Goal: Task Accomplishment & Management: Manage account settings

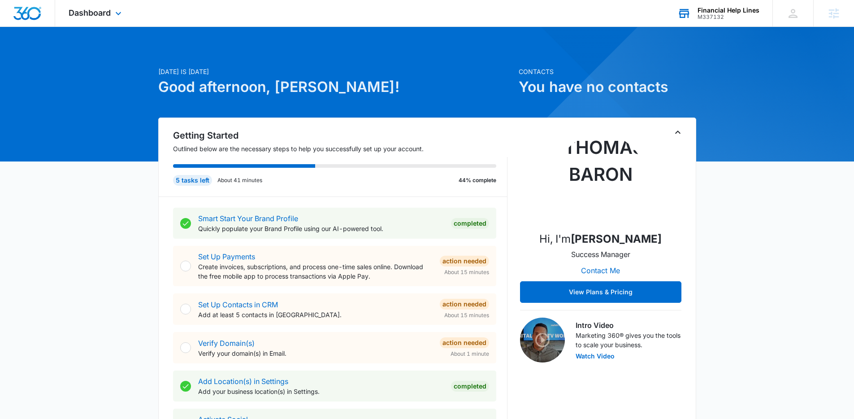
click at [722, 14] on div "M337132" at bounding box center [729, 17] width 62 height 6
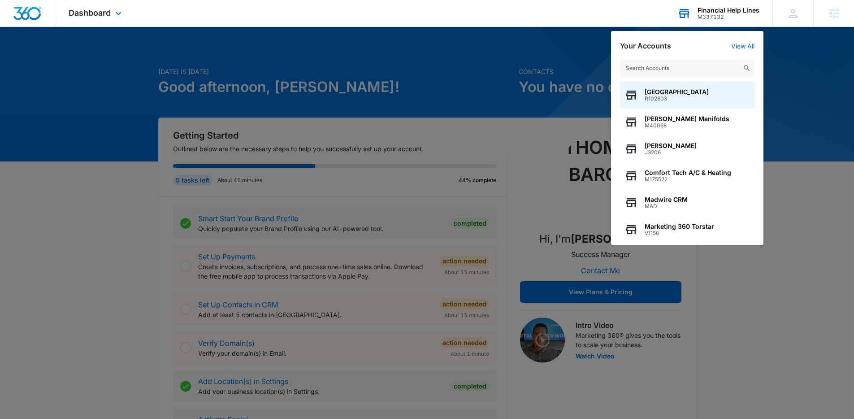
click at [667, 71] on input "text" at bounding box center [687, 68] width 134 height 18
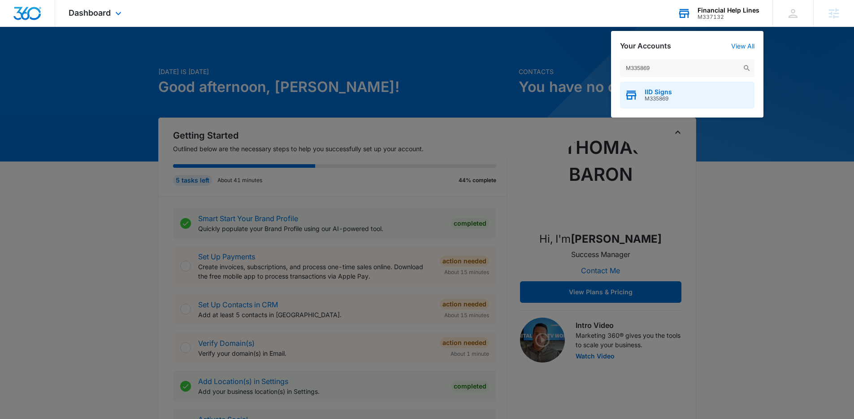
type input "M335869"
click at [664, 92] on span "IID Signs" at bounding box center [658, 91] width 27 height 7
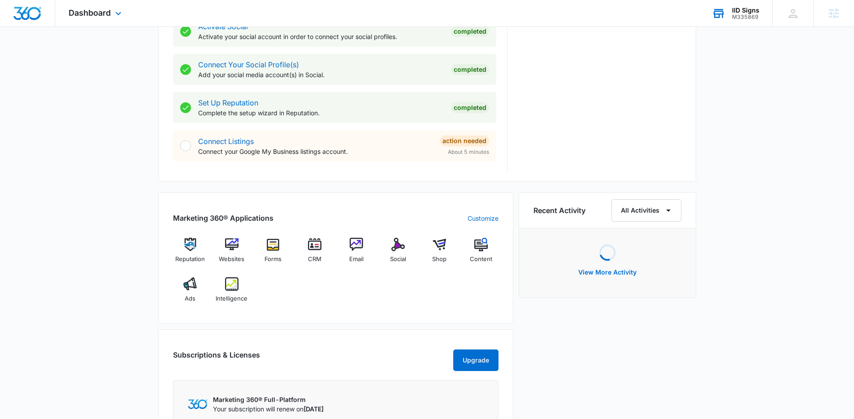
scroll to position [401, 0]
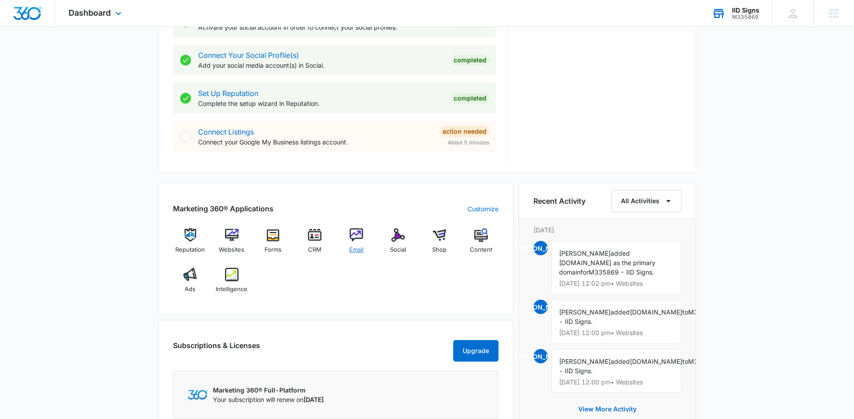
click at [354, 239] on img at bounding box center [356, 234] width 13 height 13
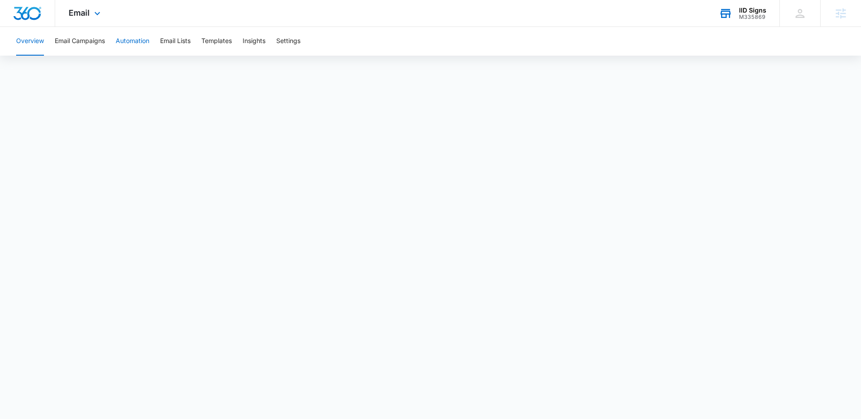
click at [126, 36] on button "Automation" at bounding box center [133, 41] width 34 height 29
click at [80, 22] on div "Email Apps Reputation Websites Forms CRM Email Social Shop Content Ads Intellig…" at bounding box center [85, 13] width 61 height 26
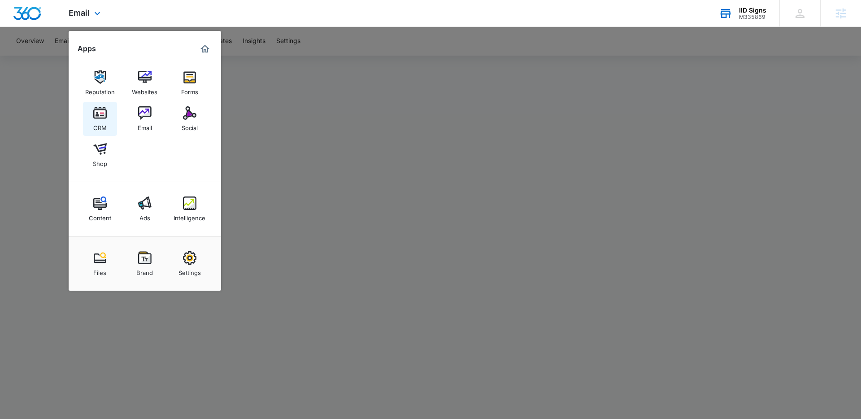
click at [102, 113] on img at bounding box center [99, 112] width 13 height 13
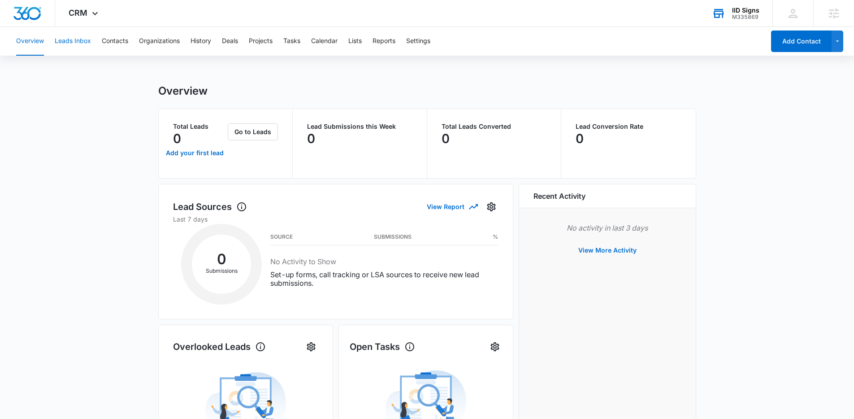
click at [82, 43] on button "Leads Inbox" at bounding box center [73, 41] width 36 height 29
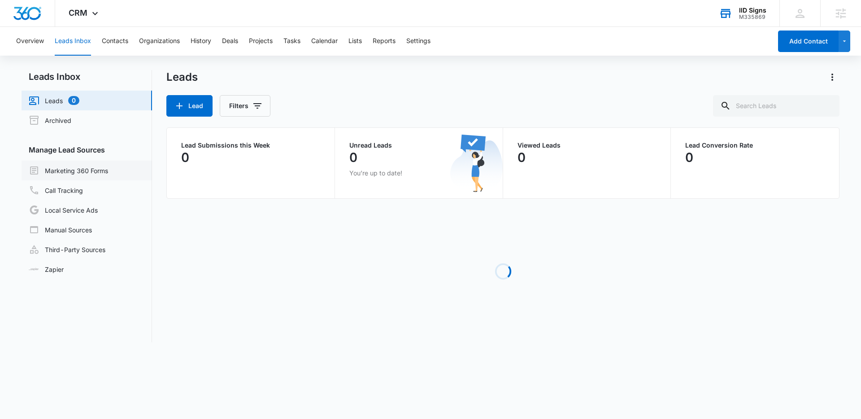
click at [91, 169] on link "Marketing 360 Forms" at bounding box center [68, 170] width 79 height 11
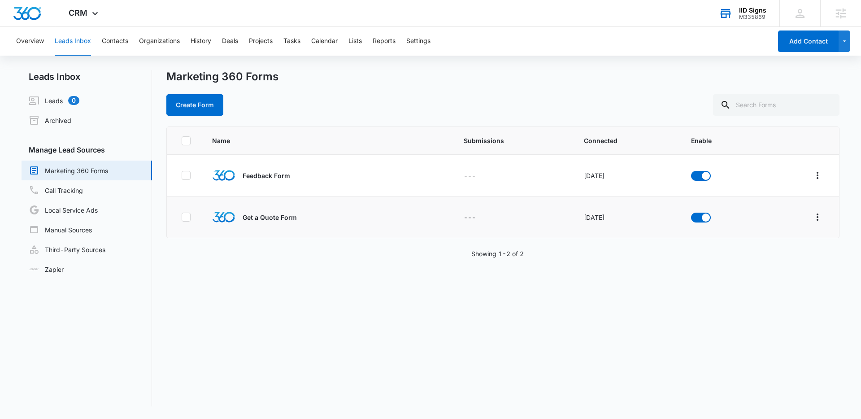
click at [255, 217] on p "Get a Quote Form" at bounding box center [270, 216] width 54 height 9
click at [812, 212] on icon "Overflow Menu" at bounding box center [817, 217] width 11 height 11
click at [750, 272] on div "Field Mapping" at bounding box center [770, 269] width 51 height 6
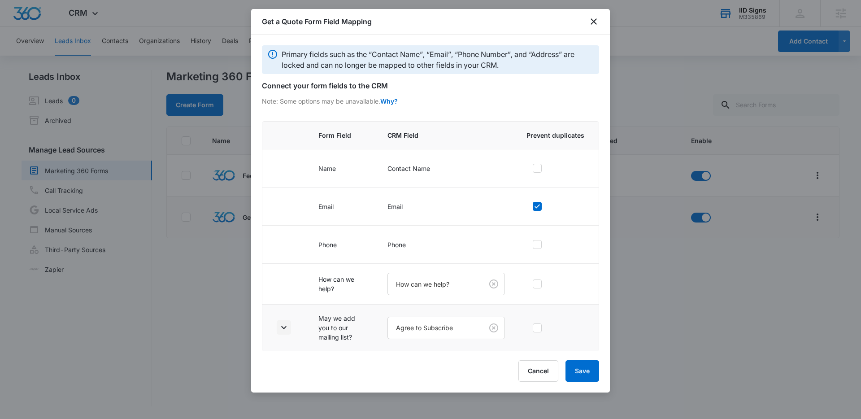
click at [291, 325] on button "button" at bounding box center [284, 327] width 14 height 14
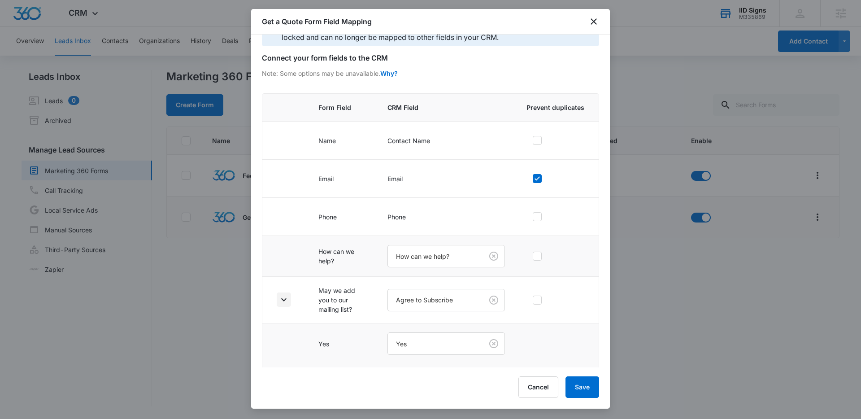
scroll to position [65, 0]
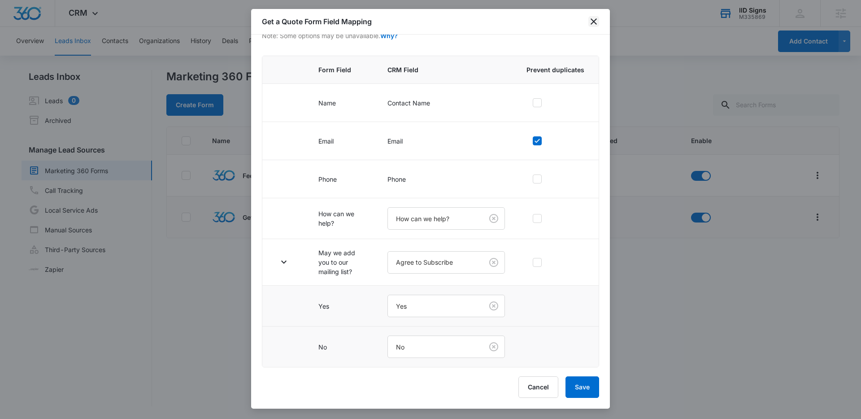
click at [595, 20] on icon "close" at bounding box center [593, 21] width 6 height 6
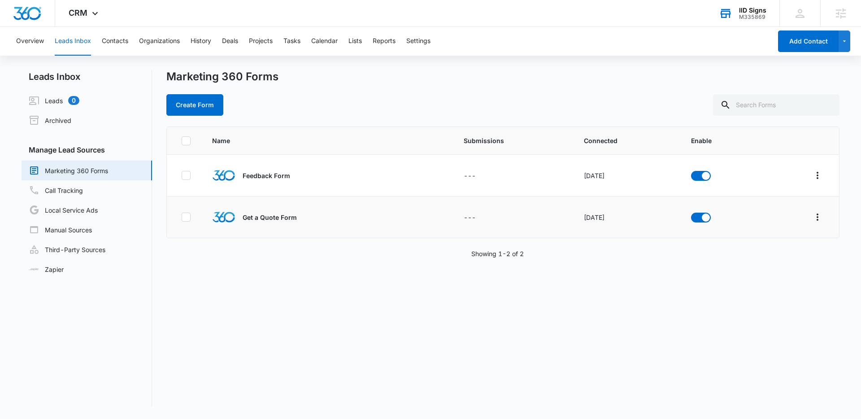
click at [501, 80] on div "Marketing 360 Forms" at bounding box center [502, 76] width 673 height 13
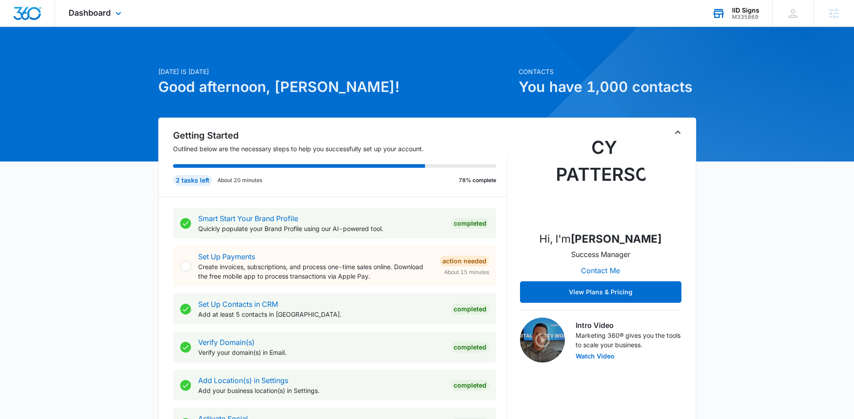
click at [748, 11] on div "IID Signs" at bounding box center [745, 10] width 27 height 7
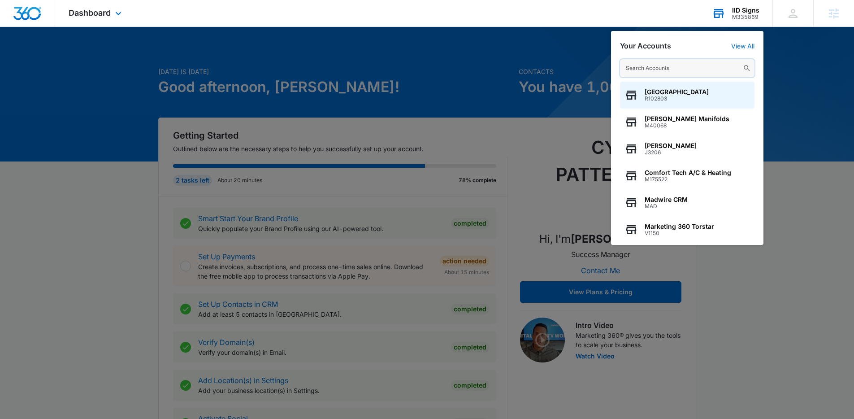
click at [674, 68] on input "text" at bounding box center [687, 68] width 134 height 18
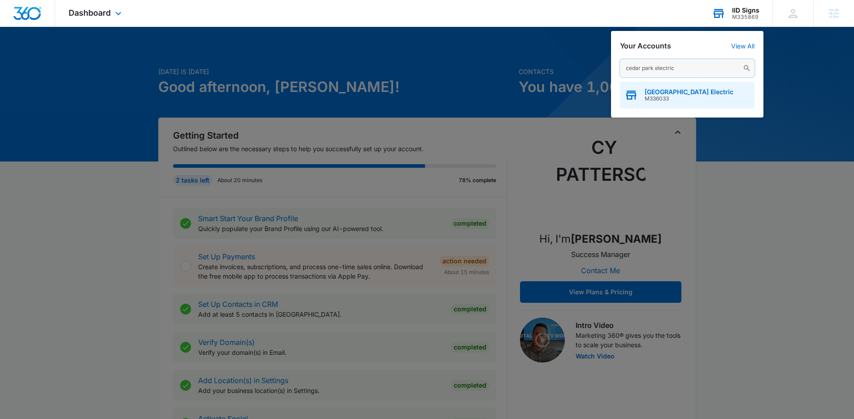
type input "cedar park electric"
click at [692, 91] on span "[GEOGRAPHIC_DATA] Electric" at bounding box center [689, 91] width 89 height 7
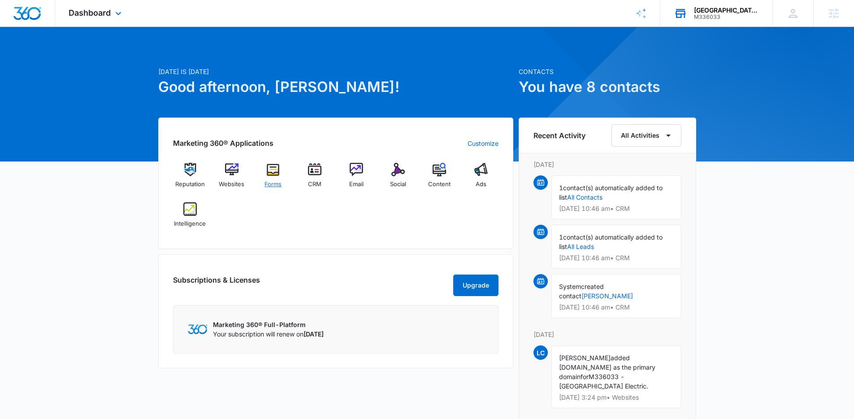
click at [276, 171] on img at bounding box center [272, 169] width 13 height 13
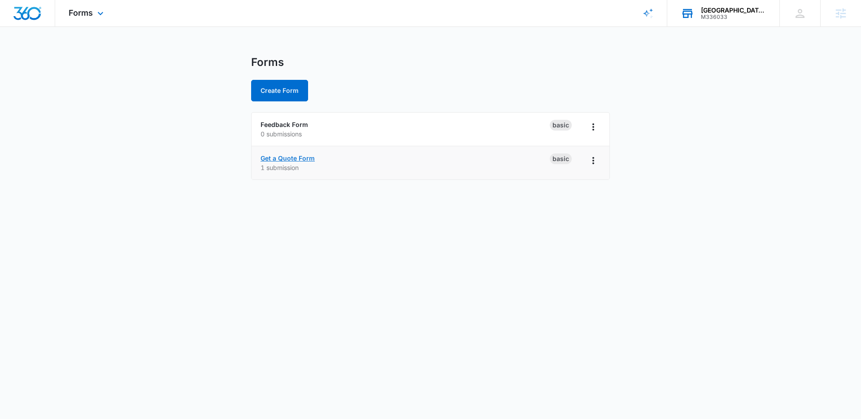
click at [294, 161] on link "Get a Quote Form" at bounding box center [287, 158] width 54 height 8
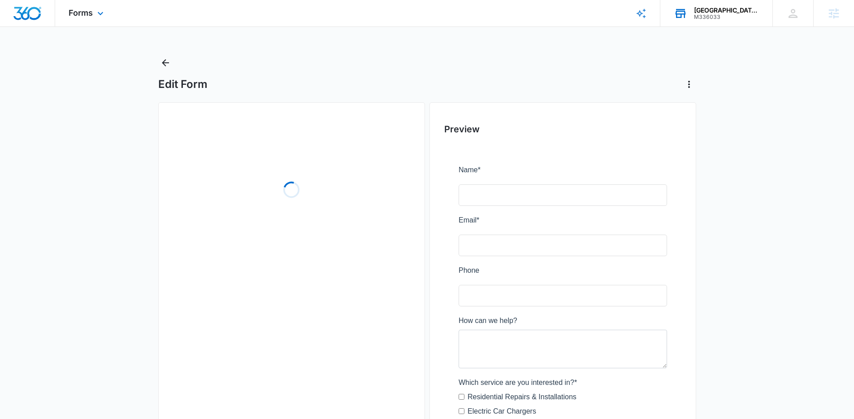
click at [283, 93] on div "Edit Form Loading Preview" at bounding box center [427, 313] width 538 height 514
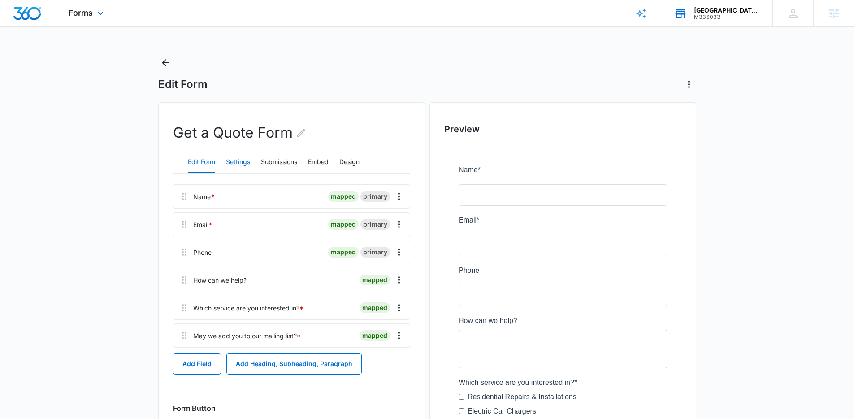
click at [240, 164] on button "Settings" at bounding box center [238, 163] width 24 height 22
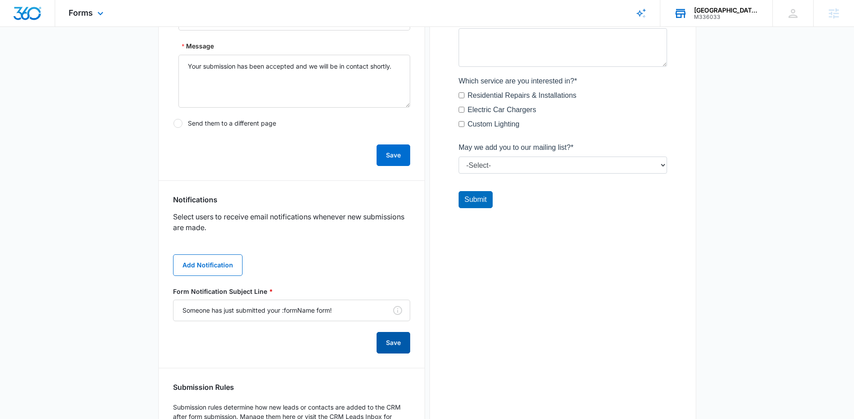
scroll to position [308, 0]
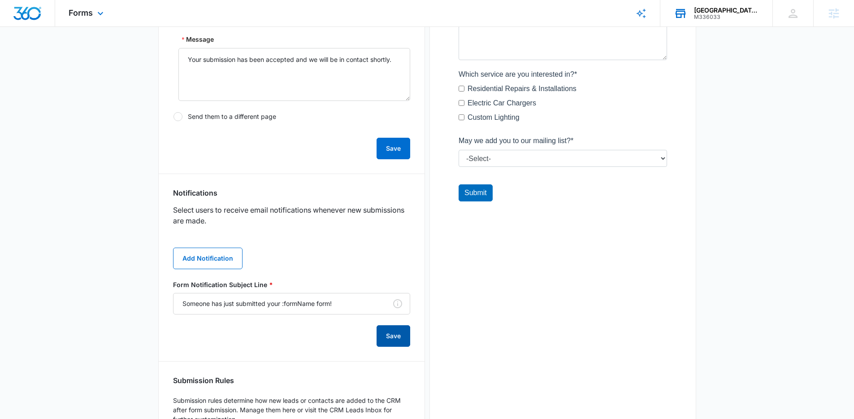
click at [397, 336] on button "Save" at bounding box center [394, 336] width 34 height 22
click at [347, 246] on div "Add Notification Form Notification Subject Line * Someone has just submitted yo…" at bounding box center [291, 292] width 237 height 110
click at [226, 252] on button "Add Notification" at bounding box center [207, 258] width 69 height 22
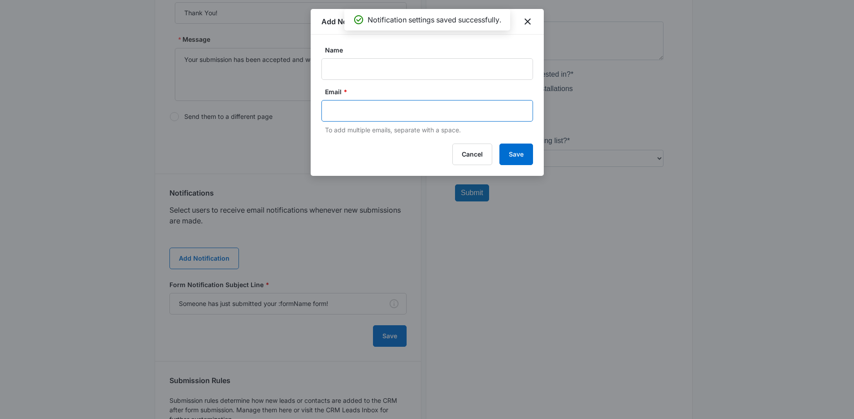
click at [396, 117] on input "text" at bounding box center [428, 110] width 195 height 13
type input "[EMAIL_ADDRESS][DOMAIN_NAME]"
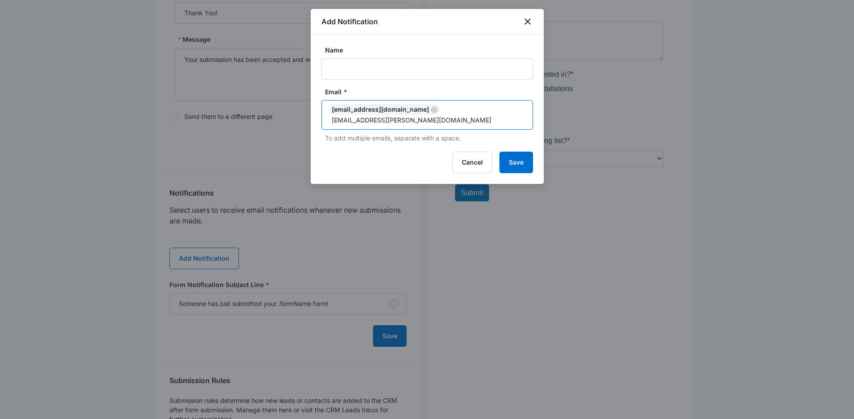
type input "[EMAIL_ADDRESS][PERSON_NAME][DOMAIN_NAME]"
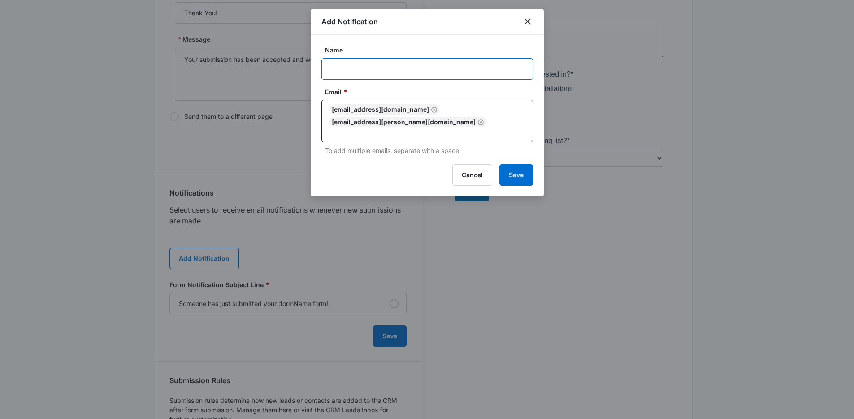
click at [385, 65] on input "Name" at bounding box center [427, 69] width 212 height 22
type input "Get a Quote Form Submission"
click at [511, 173] on button "Save" at bounding box center [516, 175] width 34 height 22
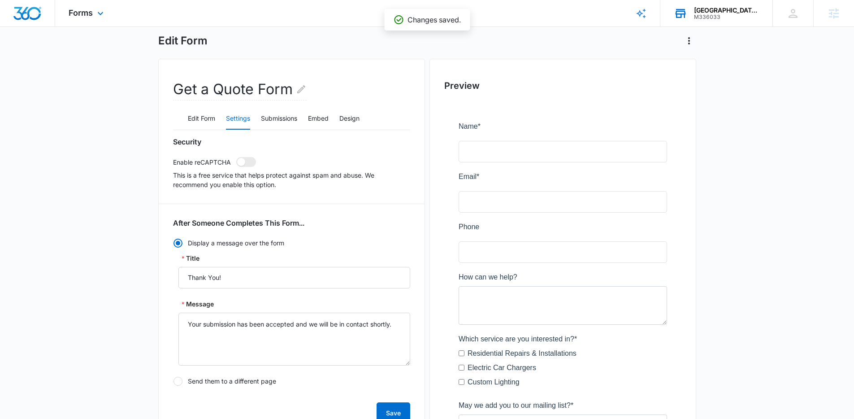
scroll to position [0, 0]
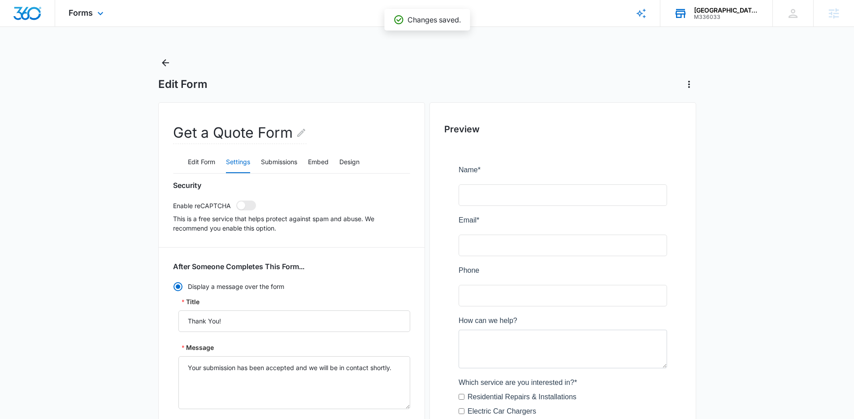
click at [265, 56] on div "Edit Form" at bounding box center [427, 74] width 538 height 36
click at [164, 64] on icon "Back" at bounding box center [165, 62] width 7 height 7
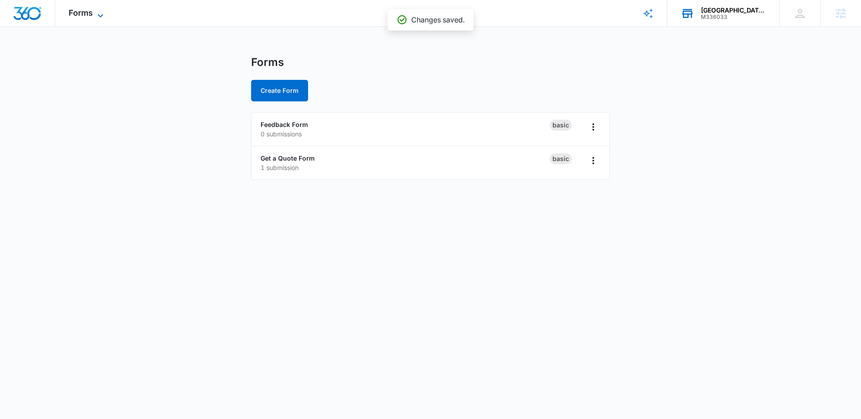
click at [75, 16] on span "Forms" at bounding box center [81, 12] width 24 height 9
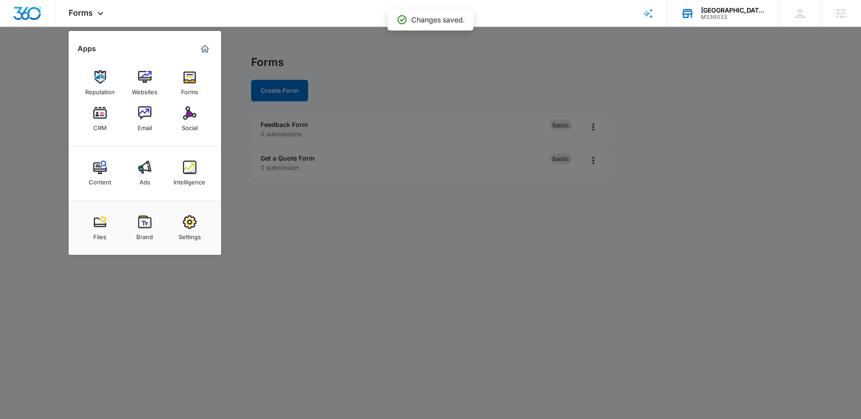
drag, startPoint x: 151, startPoint y: 118, endPoint x: 167, endPoint y: 108, distance: 18.9
click at [150, 118] on img at bounding box center [144, 112] width 13 height 13
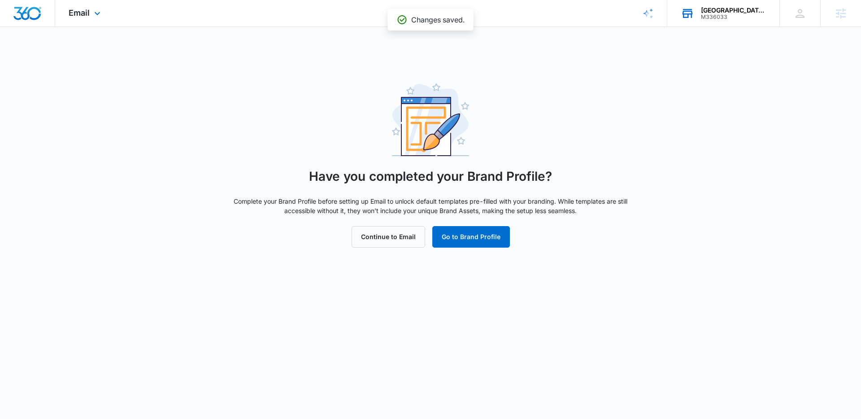
click at [30, 16] on img "Dashboard" at bounding box center [27, 13] width 29 height 13
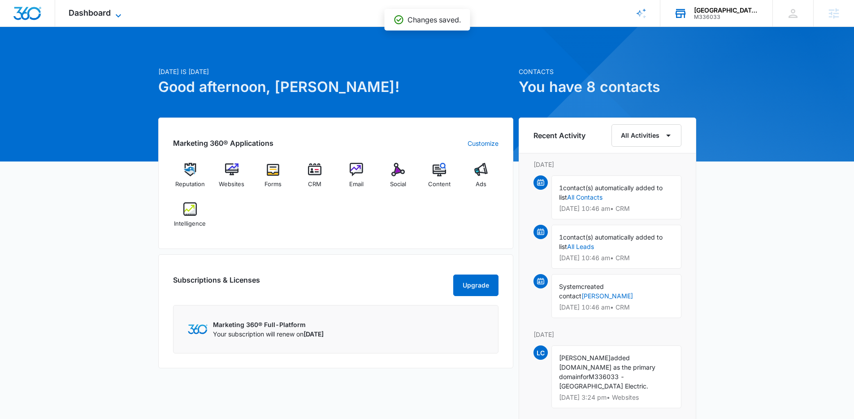
click at [107, 14] on span "Dashboard" at bounding box center [90, 12] width 42 height 9
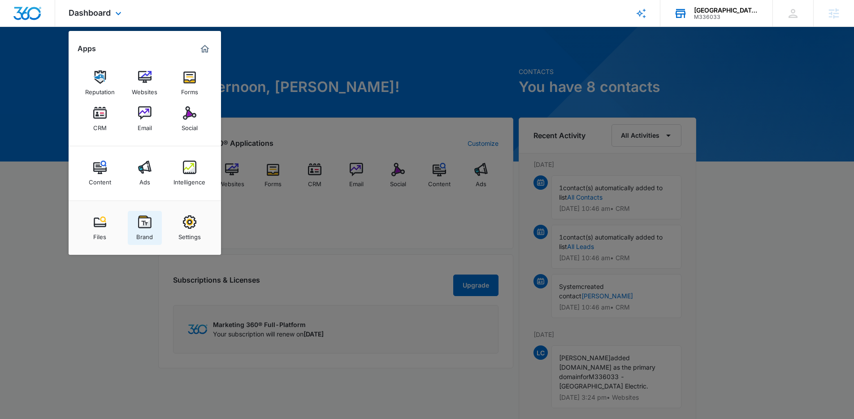
click at [146, 216] on img at bounding box center [144, 221] width 13 height 13
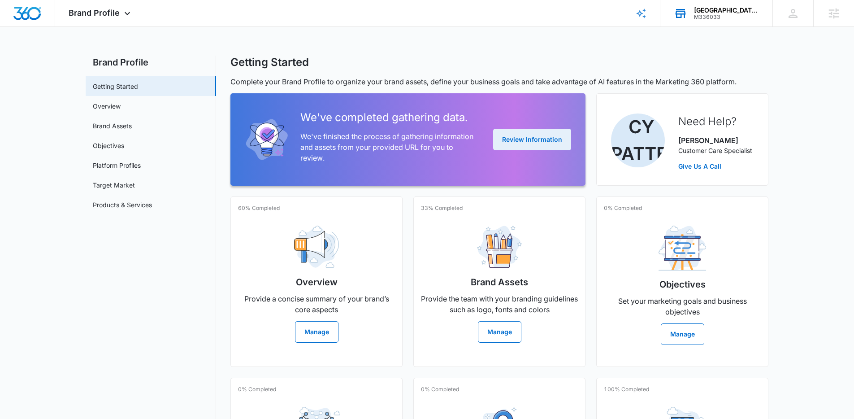
click at [538, 142] on button "Review Information" at bounding box center [532, 140] width 78 height 22
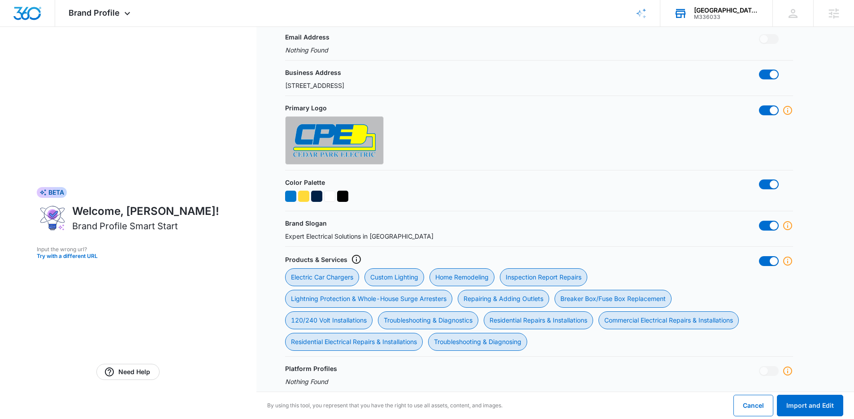
scroll to position [197, 0]
click at [768, 226] on span at bounding box center [769, 225] width 20 height 10
click at [759, 220] on input "checkbox" at bounding box center [759, 219] width 0 height 0
checkbox input "false"
click at [772, 258] on span at bounding box center [774, 260] width 8 height 8
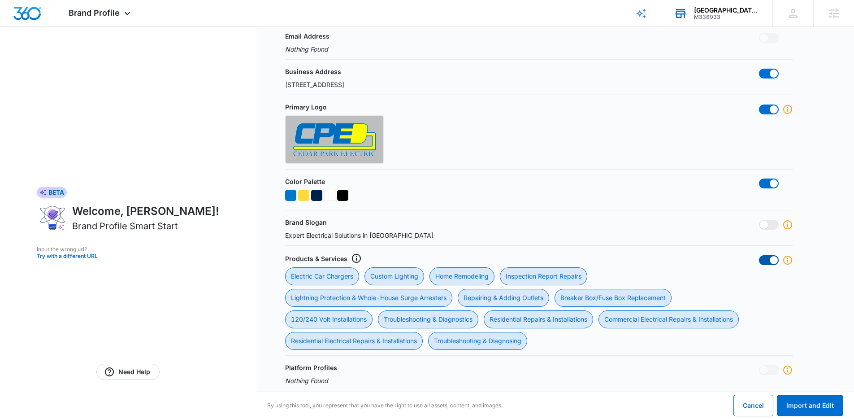
click at [759, 255] on input "checkbox" at bounding box center [759, 255] width 0 height 0
checkbox input "false"
checkbox Chargers "false"
checkbox Lighting "false"
checkbox Remodeling "false"
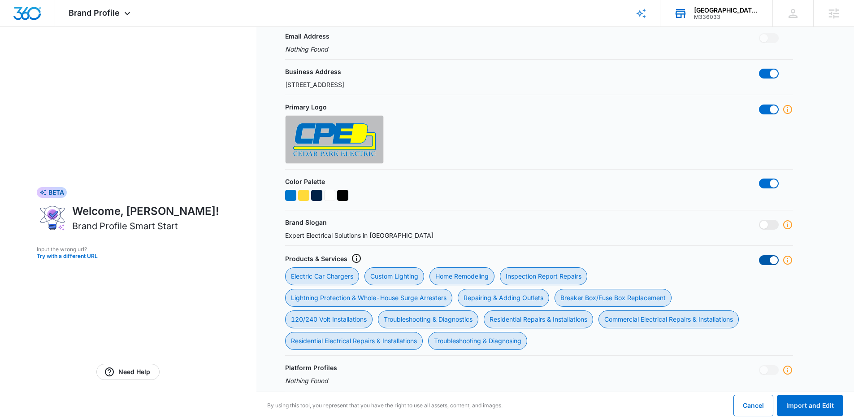
checkbox Repairs "false"
checkbox Arresters "false"
checkbox Outlets "false"
checkbox Replacement "false"
checkbox Installations "false"
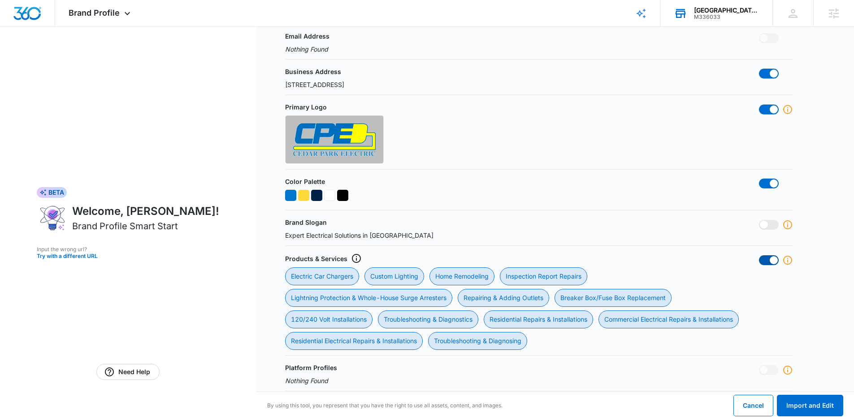
checkbox Diagnostics "false"
checkbox Installations "false"
checkbox Diagnosing "false"
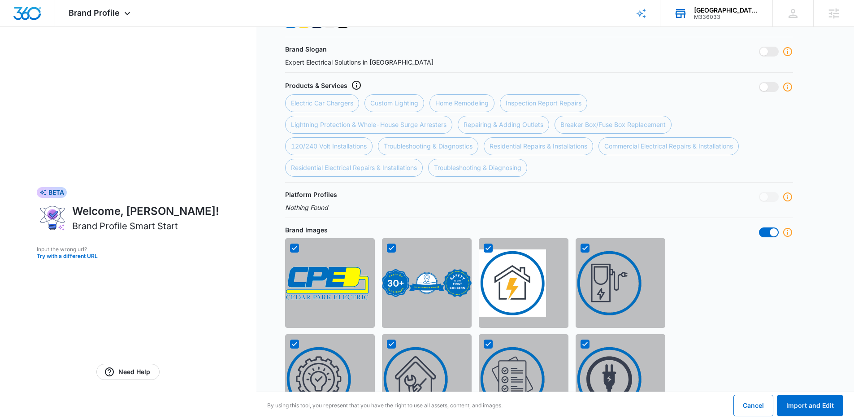
scroll to position [372, 0]
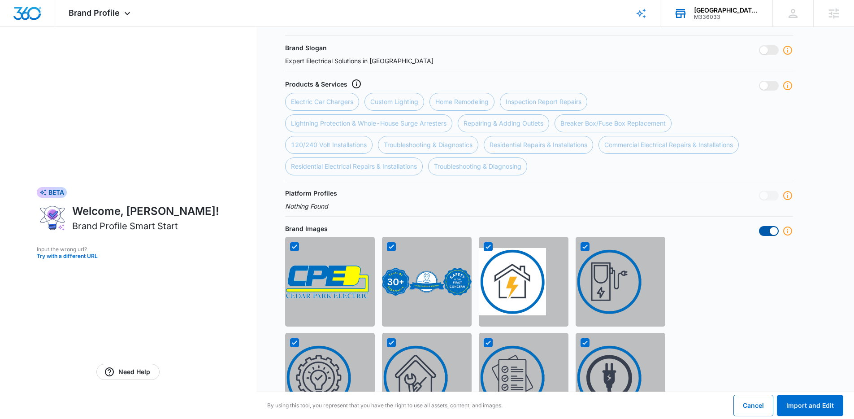
click at [772, 232] on span at bounding box center [774, 231] width 8 height 8
click at [759, 226] on input "checkbox" at bounding box center [759, 226] width 0 height 0
checkbox input "false"
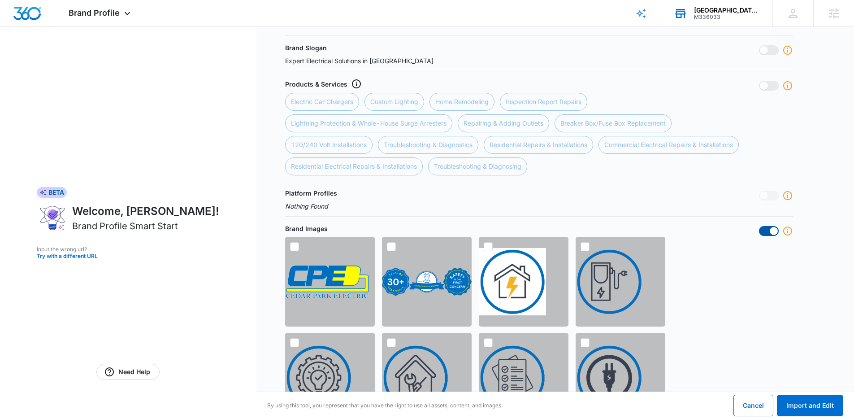
checkbox input "false"
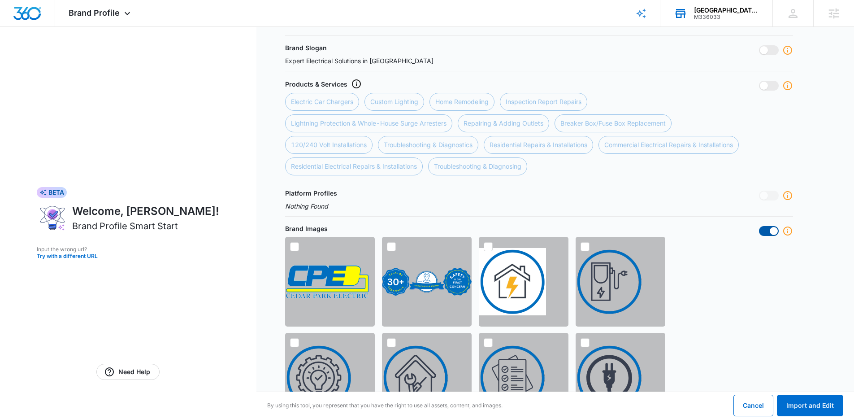
checkbox input "false"
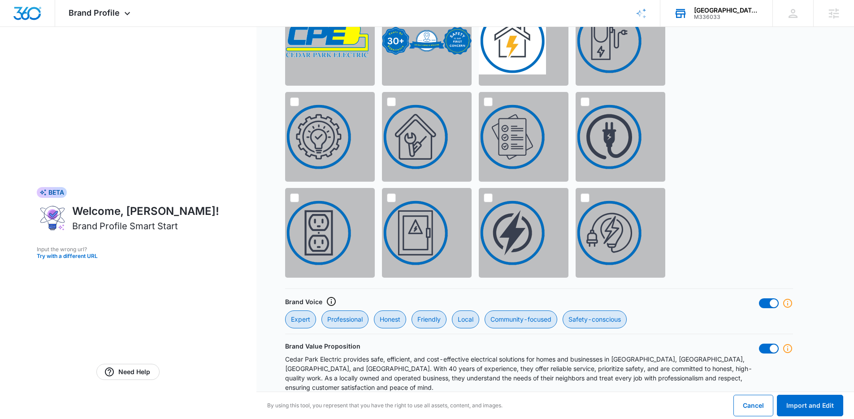
scroll to position [615, 0]
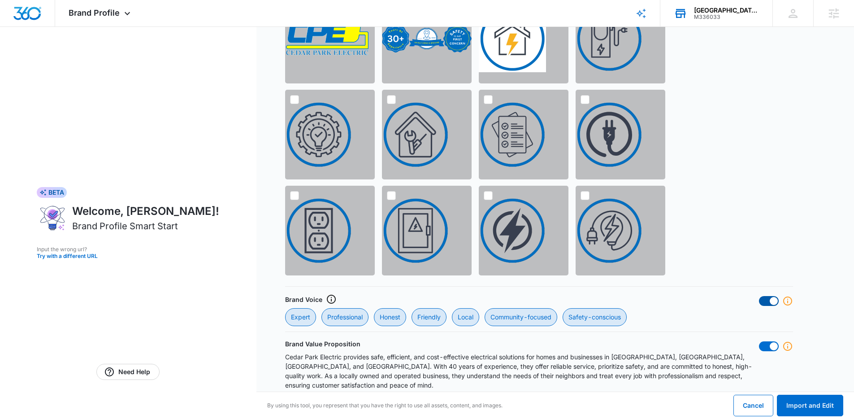
click at [776, 299] on span at bounding box center [774, 301] width 8 height 8
click at [759, 296] on input "checkbox" at bounding box center [759, 295] width 0 height 0
checkbox input "false"
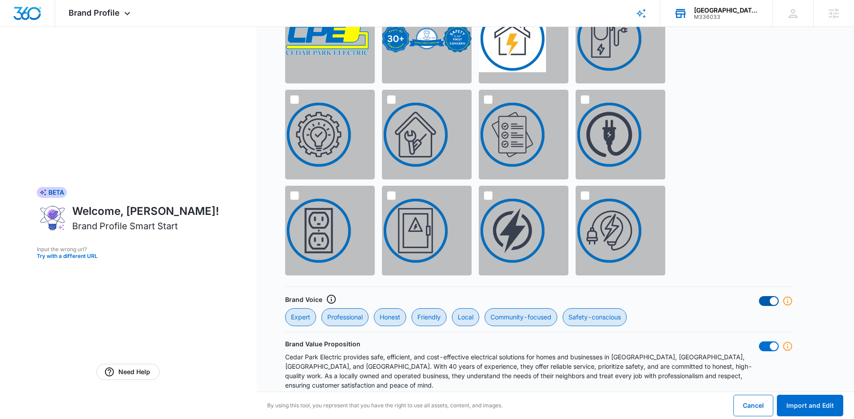
checkbox input "false"
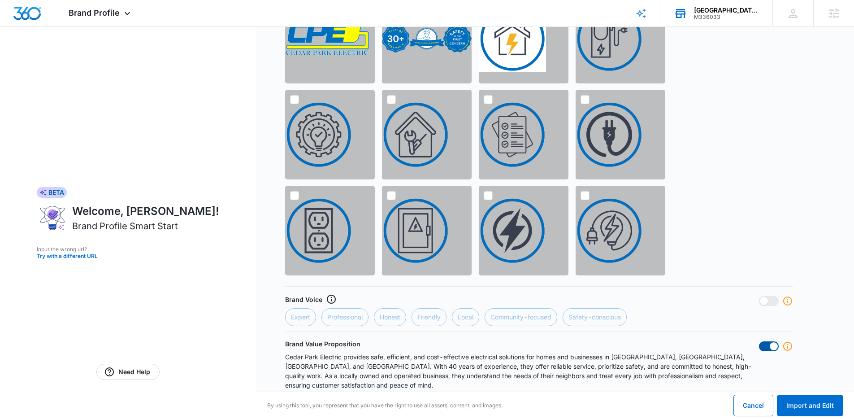
click at [772, 349] on span at bounding box center [774, 346] width 8 height 8
click at [759, 341] on input "checkbox" at bounding box center [759, 341] width 0 height 0
checkbox input "false"
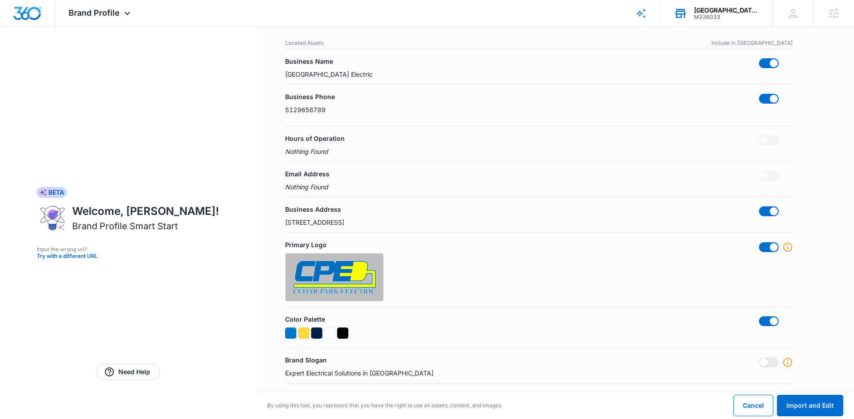
scroll to position [61, 0]
click at [774, 247] on span at bounding box center [774, 246] width 8 height 8
click at [759, 241] on input "checkbox" at bounding box center [759, 241] width 0 height 0
checkbox input "false"
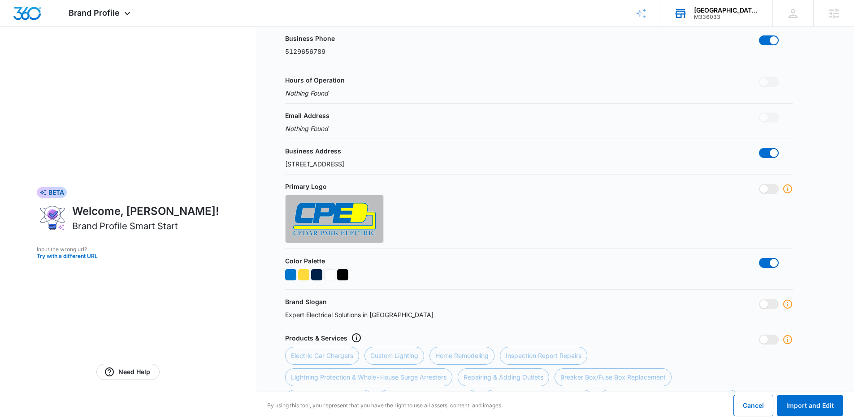
scroll to position [127, 0]
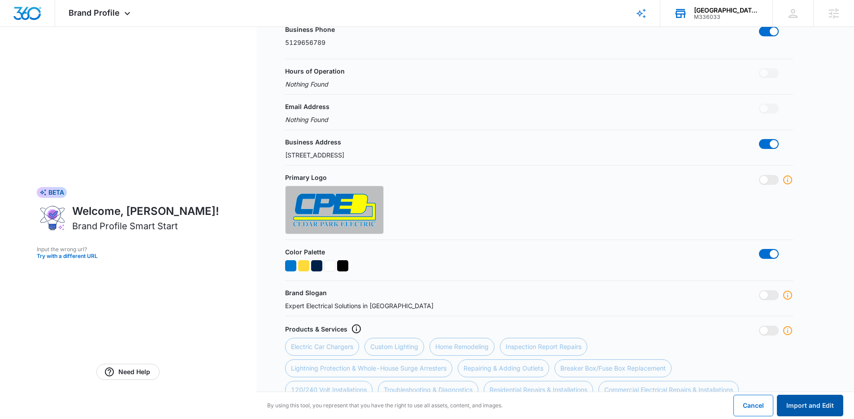
click at [817, 407] on button "Import and Edit" at bounding box center [810, 406] width 66 height 22
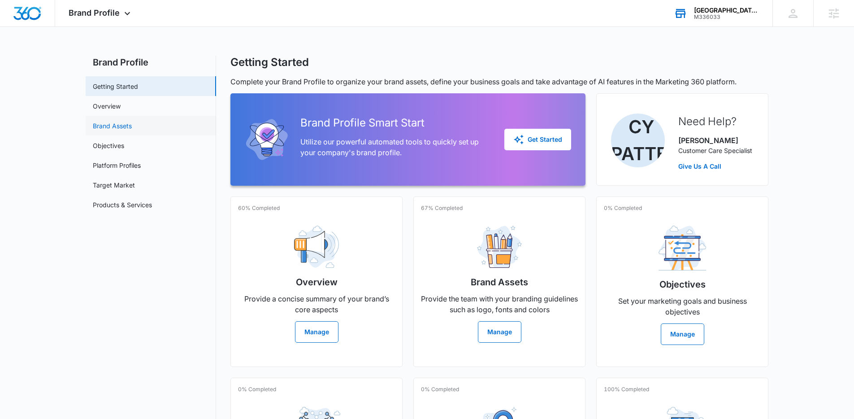
click at [117, 124] on link "Brand Assets" at bounding box center [112, 125] width 39 height 9
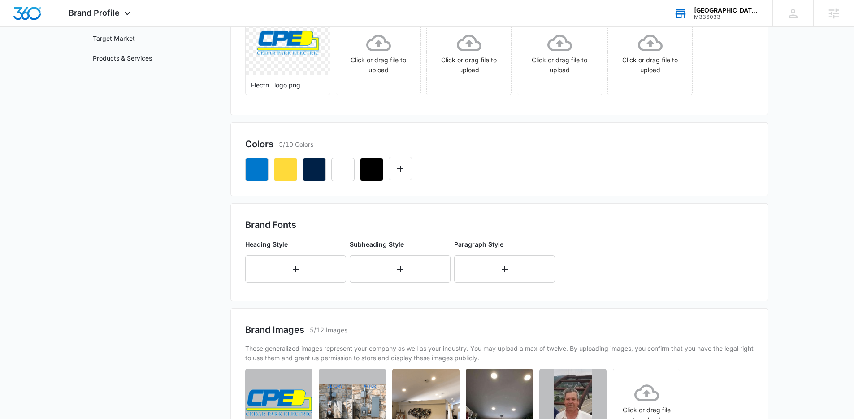
scroll to position [144, 0]
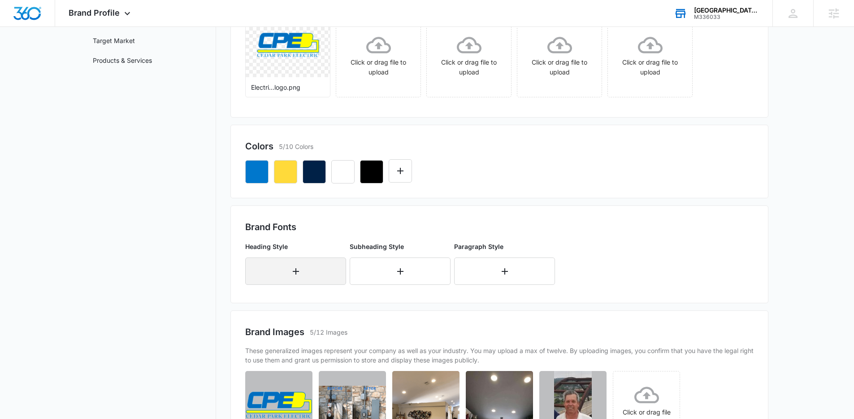
click at [269, 272] on button "button" at bounding box center [295, 270] width 101 height 27
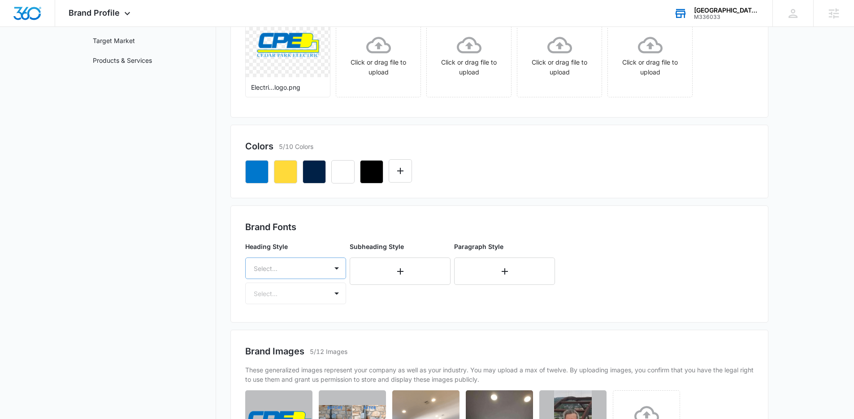
click at [303, 273] on div "Select..." at bounding box center [287, 268] width 82 height 20
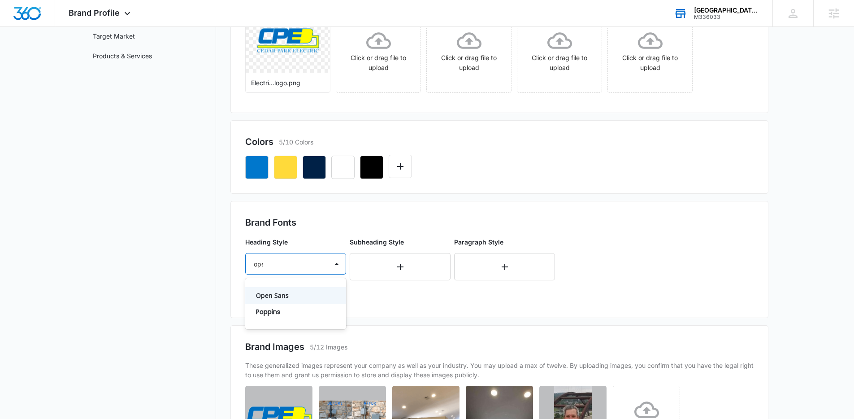
type input "open"
click at [298, 303] on div "Open Sans" at bounding box center [295, 295] width 101 height 17
click at [295, 288] on div at bounding box center [285, 289] width 62 height 11
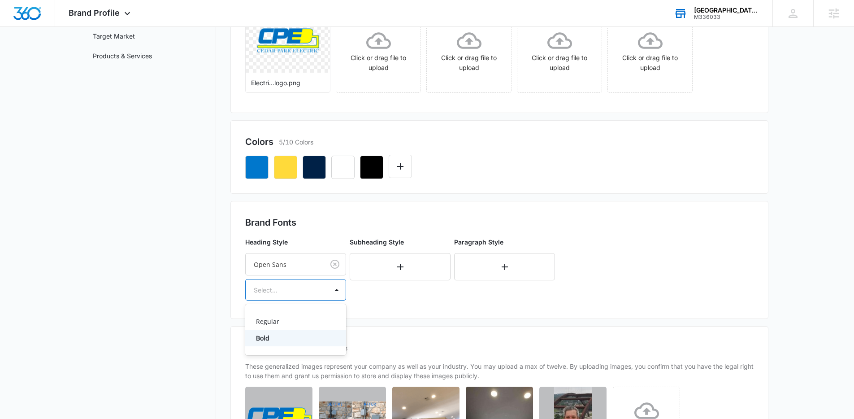
click at [275, 343] on div "Bold" at bounding box center [295, 338] width 101 height 17
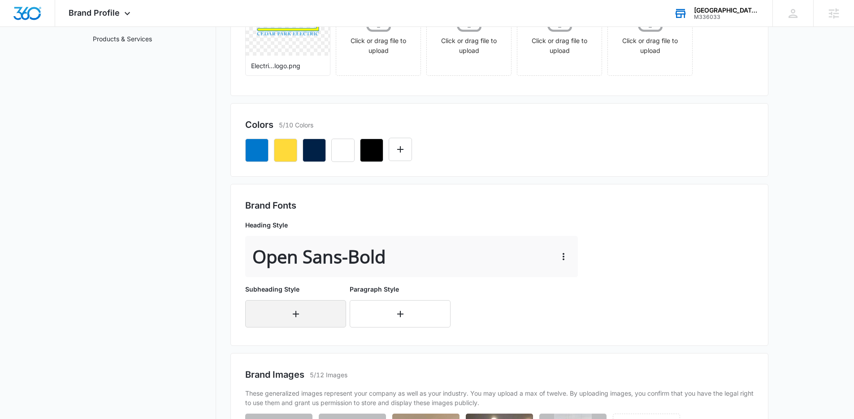
click at [286, 315] on button "button" at bounding box center [295, 313] width 101 height 27
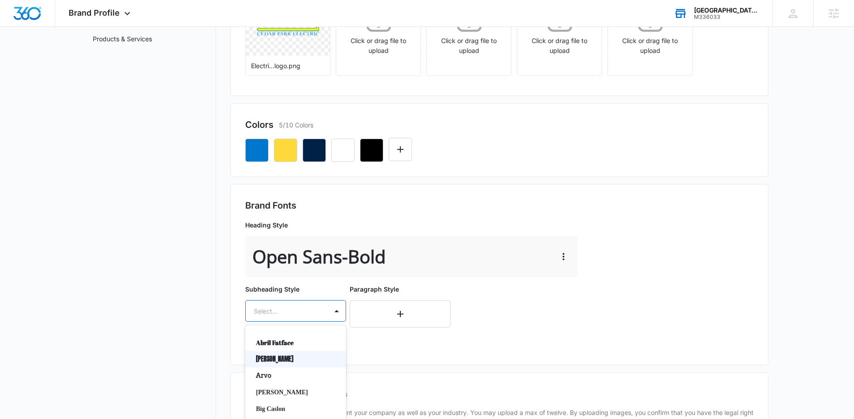
click at [304, 314] on div "Anton, 2 of 50. 50 results available. Use Up and Down to choose options, press …" at bounding box center [295, 311] width 101 height 22
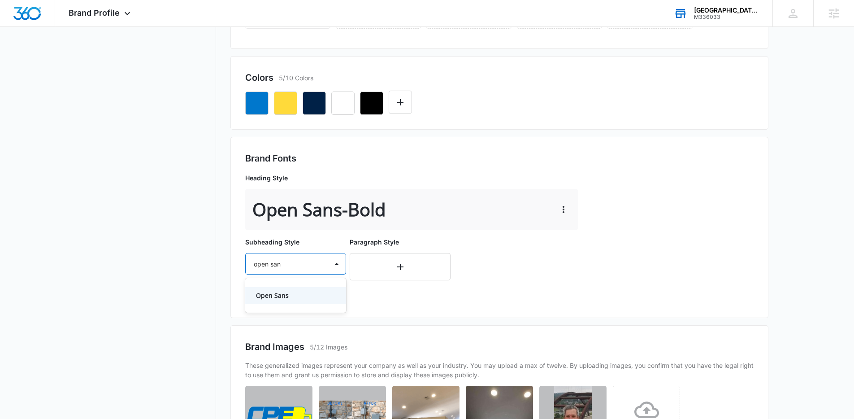
type input "open sans"
click at [300, 299] on p "Open Sans" at bounding box center [295, 295] width 78 height 9
click at [296, 297] on div "Select..." at bounding box center [287, 290] width 82 height 20
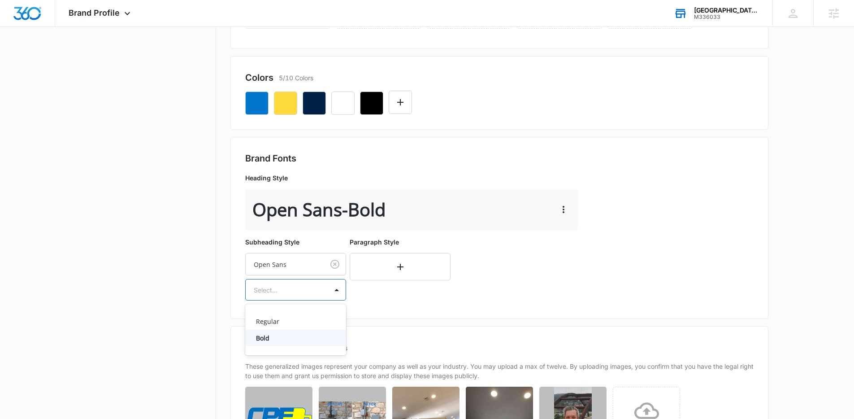
click at [281, 335] on p "Bold" at bounding box center [295, 337] width 78 height 9
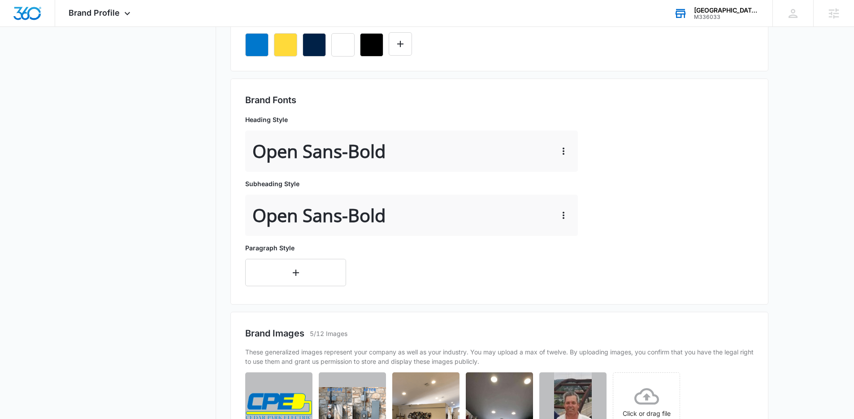
scroll to position [273, 0]
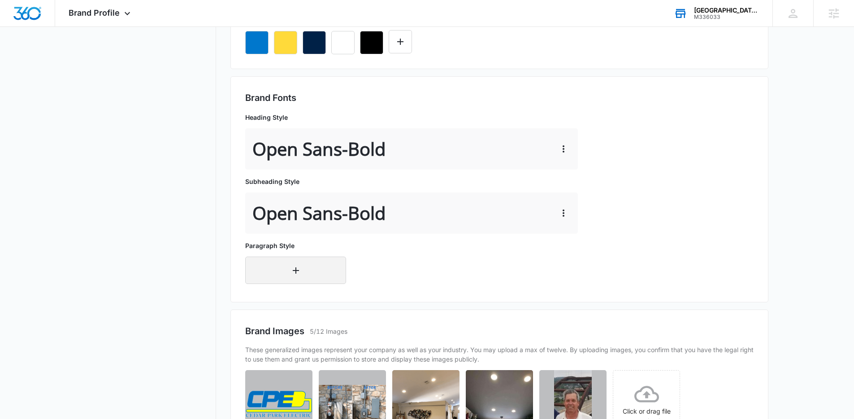
click at [295, 282] on button "button" at bounding box center [295, 269] width 101 height 27
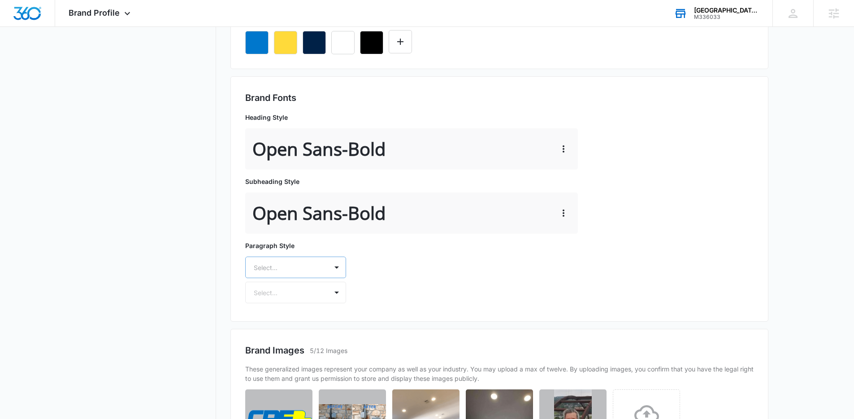
click at [300, 268] on div at bounding box center [285, 267] width 62 height 11
type input "open sans"
click at [306, 294] on p "Open Sans" at bounding box center [295, 298] width 78 height 9
click at [302, 292] on div at bounding box center [285, 293] width 62 height 11
click at [270, 330] on div "Regular" at bounding box center [295, 325] width 101 height 17
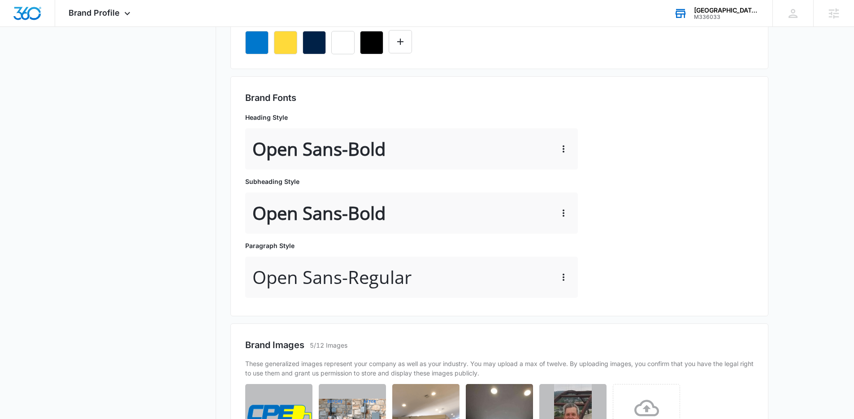
click at [703, 191] on div "Brand Fonts Heading Style Open Sans - Bold Subheading Style Open Sans - Bold Pa…" at bounding box center [499, 196] width 508 height 210
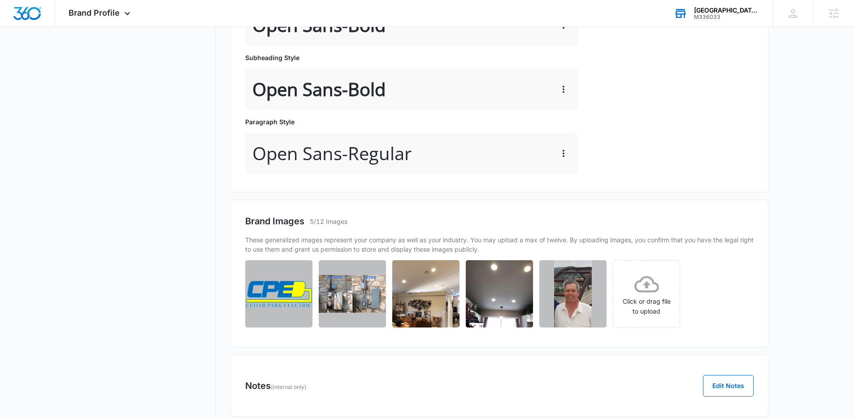
scroll to position [429, 0]
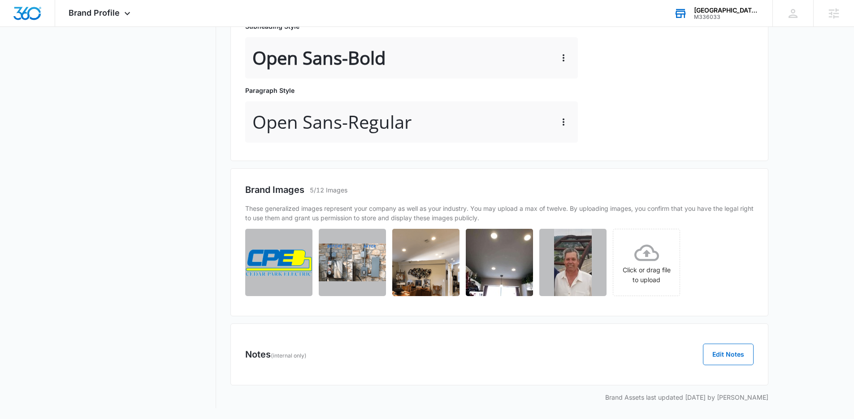
click at [800, 252] on main "Brand Profile Getting Started Overview Brand Assets Objectives Platform Profile…" at bounding box center [427, 23] width 854 height 792
click at [799, 252] on main "Brand Profile Getting Started Overview Brand Assets Objectives Platform Profile…" at bounding box center [427, 23] width 854 height 792
click at [794, 255] on main "Brand Profile Getting Started Overview Brand Assets Objectives Platform Profile…" at bounding box center [427, 23] width 854 height 792
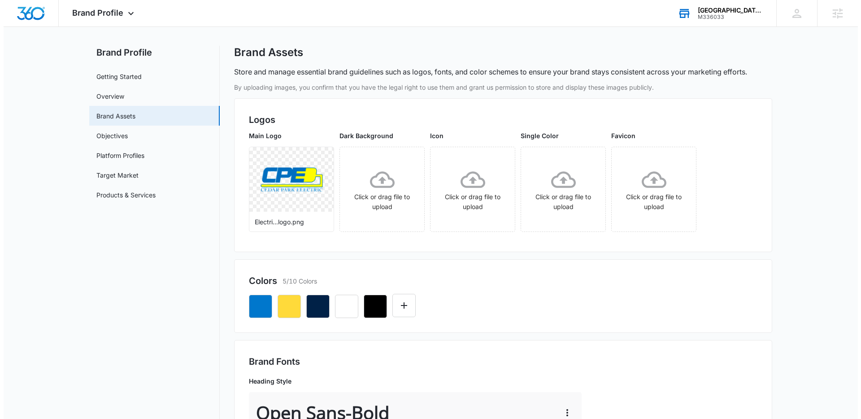
scroll to position [0, 0]
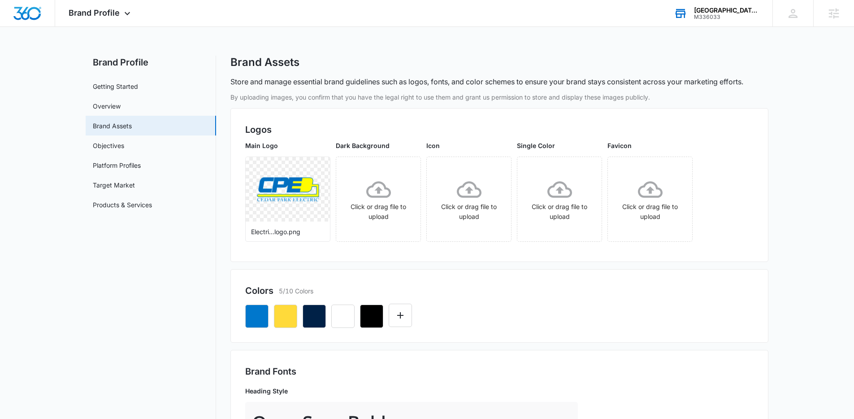
click at [35, 7] on img "Dashboard" at bounding box center [27, 13] width 29 height 13
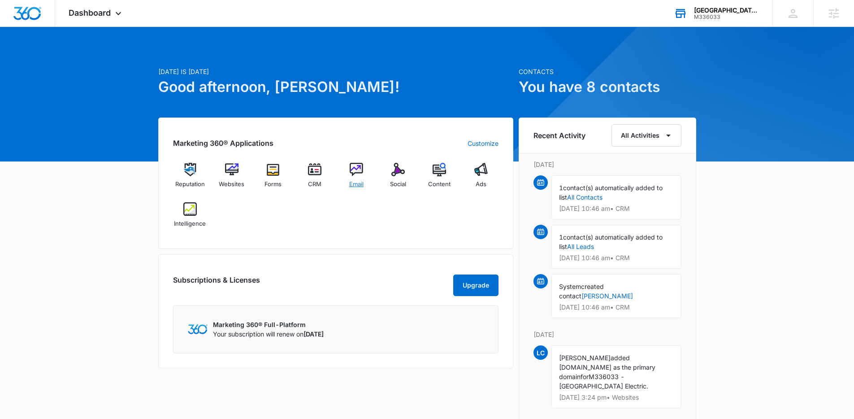
click at [358, 167] on img at bounding box center [356, 169] width 13 height 13
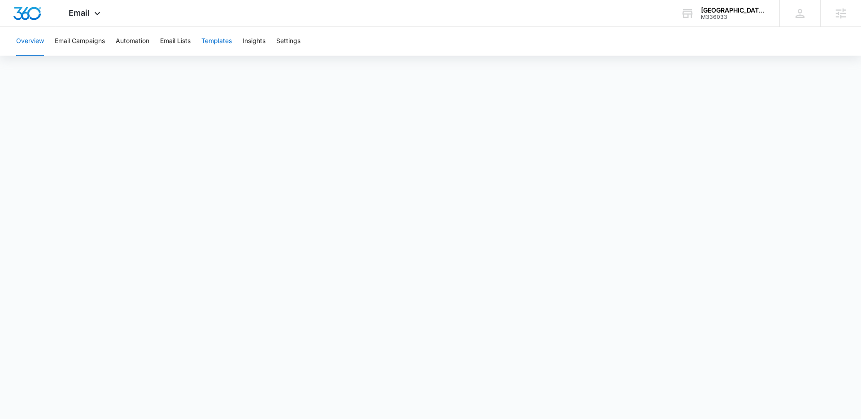
click at [219, 45] on button "Templates" at bounding box center [216, 41] width 30 height 29
click at [143, 41] on button "Automation" at bounding box center [133, 41] width 34 height 29
click at [290, 36] on button "Settings" at bounding box center [288, 41] width 24 height 29
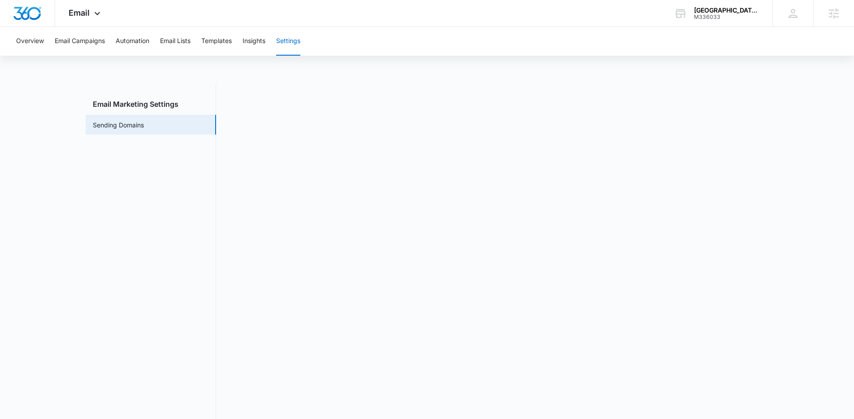
click at [791, 156] on main "Email Marketing Settings Sending Domains" at bounding box center [427, 261] width 854 height 354
click at [124, 38] on button "Automation" at bounding box center [133, 41] width 34 height 29
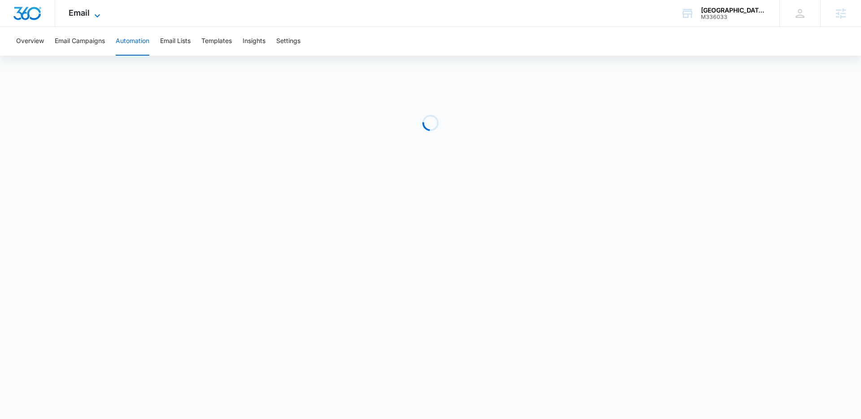
click at [93, 13] on icon at bounding box center [97, 15] width 11 height 11
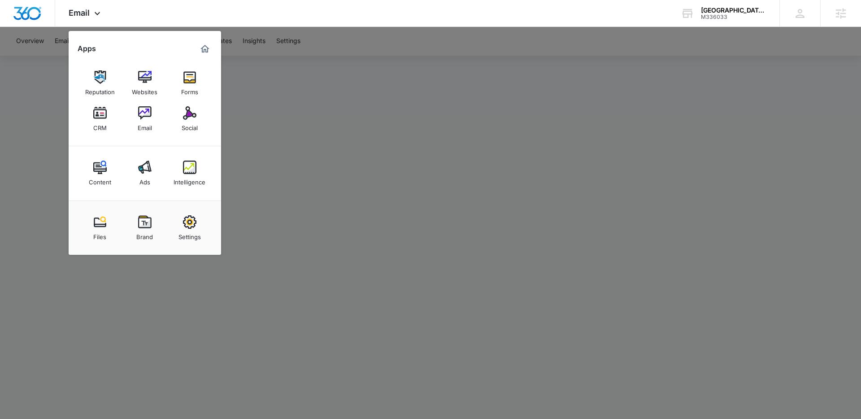
click at [423, 87] on div at bounding box center [430, 209] width 861 height 419
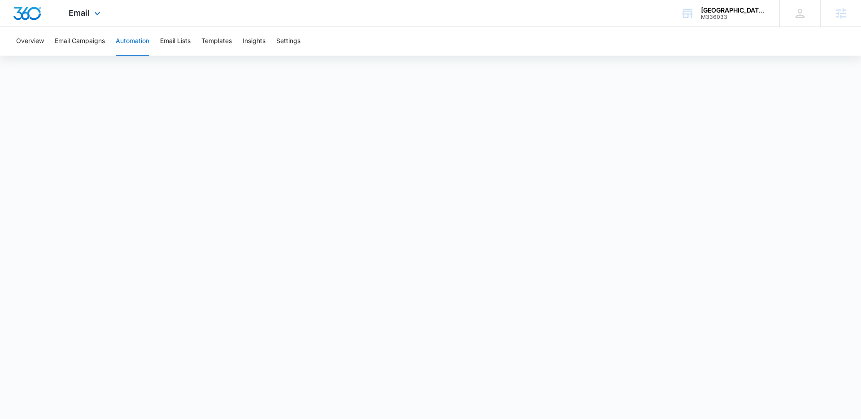
click at [82, 6] on div "Email Apps Reputation Websites Forms CRM Email Social Content Ads Intelligence …" at bounding box center [85, 13] width 61 height 26
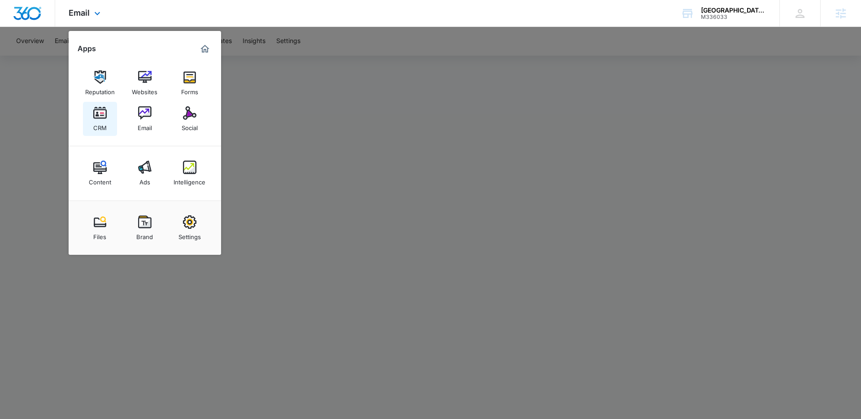
click at [102, 118] on img at bounding box center [99, 112] width 13 height 13
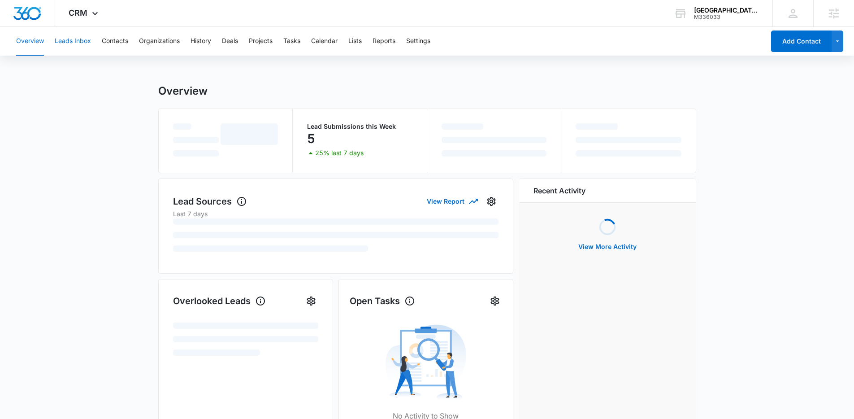
click at [80, 43] on button "Leads Inbox" at bounding box center [73, 41] width 36 height 29
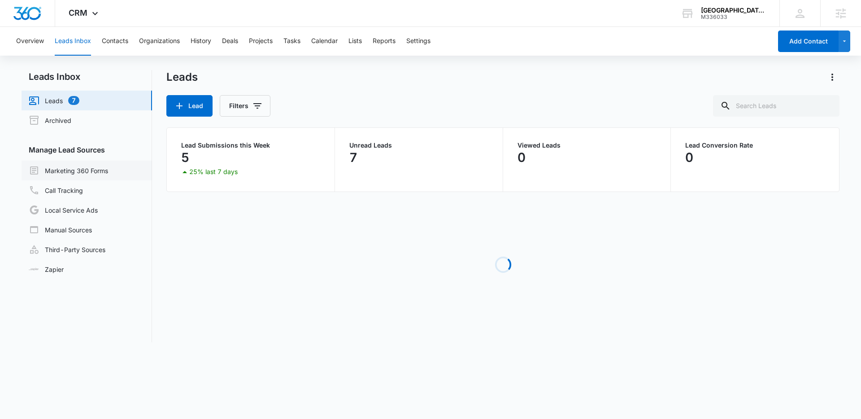
click at [100, 173] on link "Marketing 360 Forms" at bounding box center [68, 170] width 79 height 11
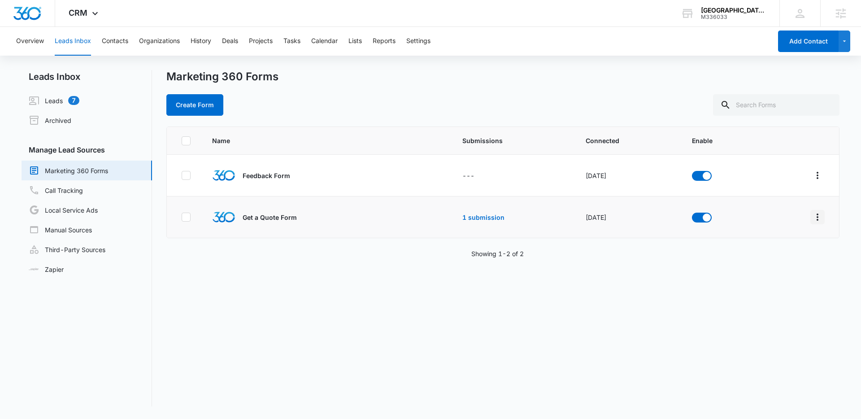
click at [812, 217] on icon "Overflow Menu" at bounding box center [817, 217] width 11 height 11
click at [786, 269] on div "Field Mapping" at bounding box center [770, 269] width 51 height 6
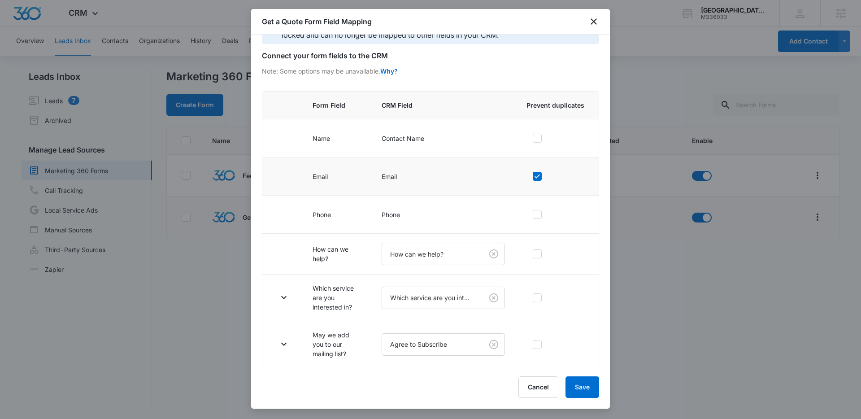
scroll to position [30, 0]
drag, startPoint x: 288, startPoint y: 295, endPoint x: 371, endPoint y: 231, distance: 104.9
click at [288, 295] on icon "button" at bounding box center [283, 296] width 11 height 11
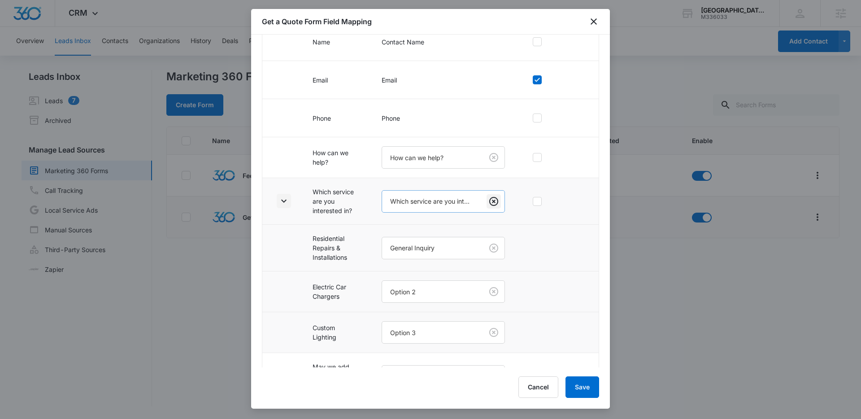
scroll to position [159, 0]
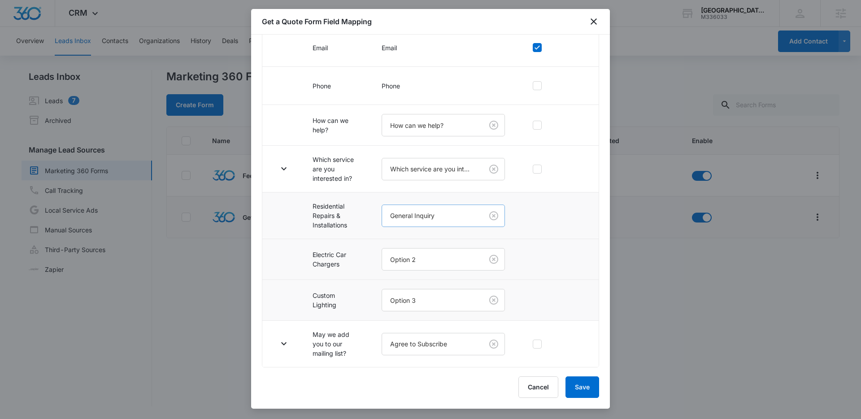
click at [429, 211] on body "CRM Apps Reputation Websites Forms CRM Email Social Content Ads Intelligence Fi…" at bounding box center [430, 209] width 861 height 419
click at [429, 211] on div at bounding box center [430, 209] width 861 height 419
drag, startPoint x: 357, startPoint y: 230, endPoint x: 291, endPoint y: 203, distance: 72.4
click at [291, 203] on tr "Residential Repairs & Installations General Inquiry" at bounding box center [430, 215] width 336 height 47
click at [596, 18] on icon "close" at bounding box center [593, 21] width 11 height 11
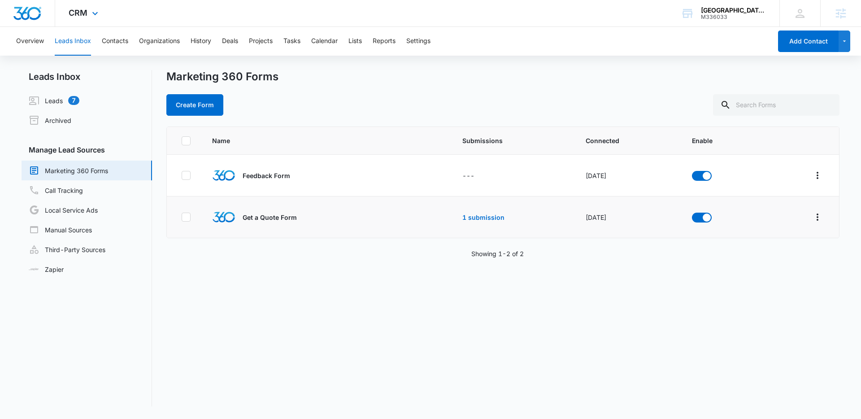
click at [93, 4] on div "CRM Apps Reputation Websites Forms CRM Email Social Content Ads Intelligence Fi…" at bounding box center [84, 13] width 59 height 26
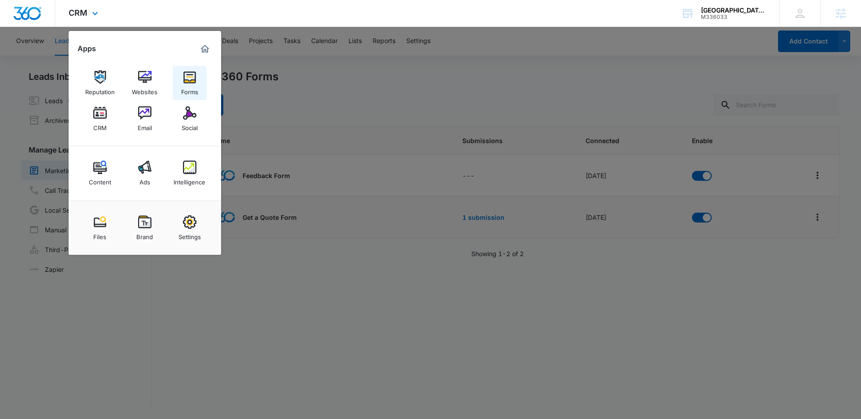
click at [191, 79] on img at bounding box center [189, 76] width 13 height 13
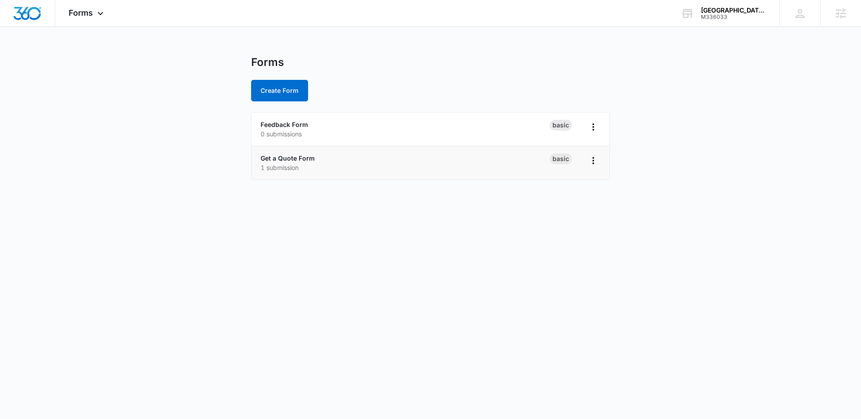
click at [313, 160] on div "Get a Quote Form 1 submission" at bounding box center [404, 162] width 289 height 19
click at [305, 158] on link "Get a Quote Form" at bounding box center [287, 158] width 54 height 8
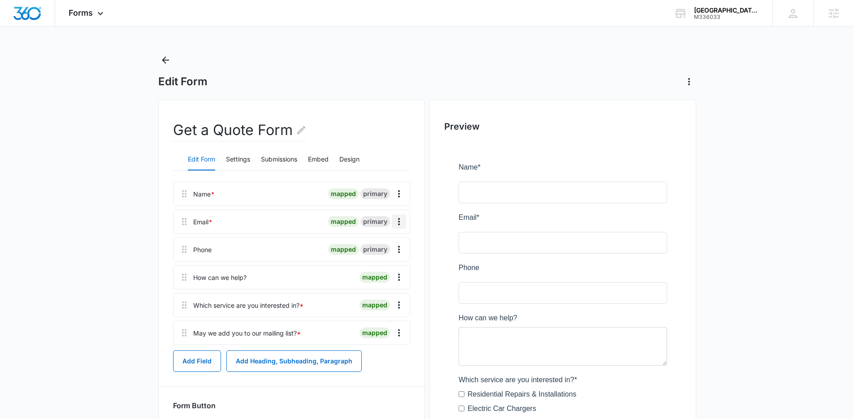
scroll to position [8, 0]
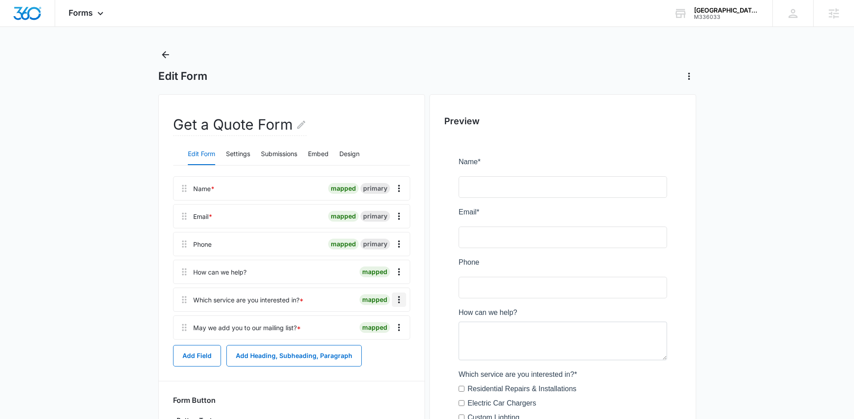
click at [396, 300] on icon "Overflow Menu" at bounding box center [399, 299] width 11 height 11
click at [385, 340] on button "Delete" at bounding box center [380, 337] width 51 height 13
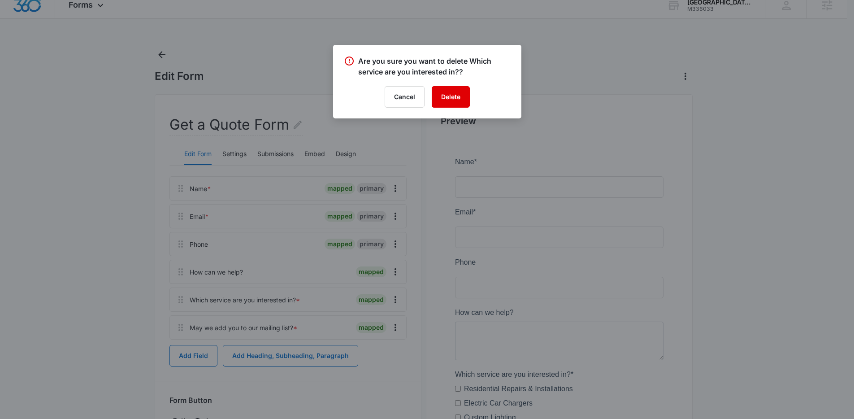
click at [462, 95] on button "Delete" at bounding box center [451, 97] width 38 height 22
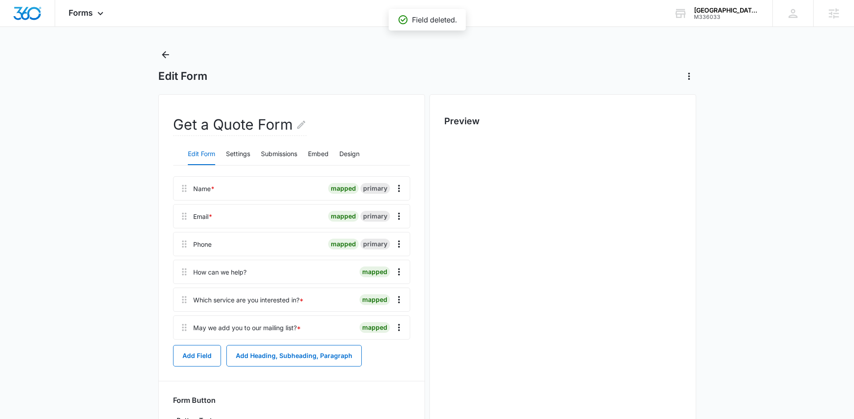
scroll to position [0, 0]
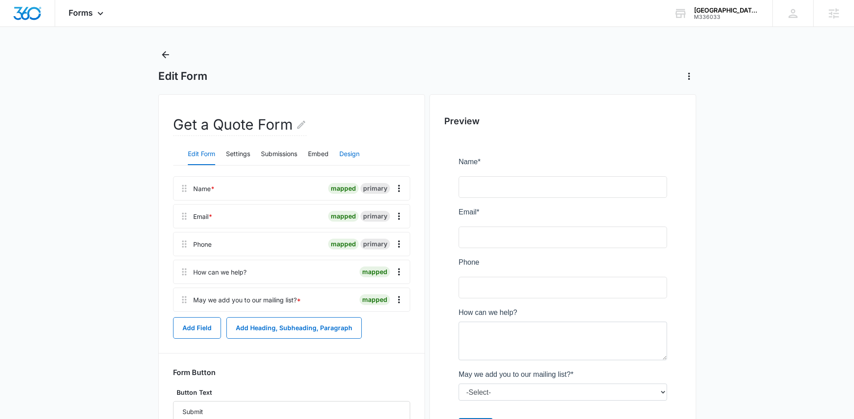
click at [353, 154] on button "Design" at bounding box center [349, 154] width 20 height 22
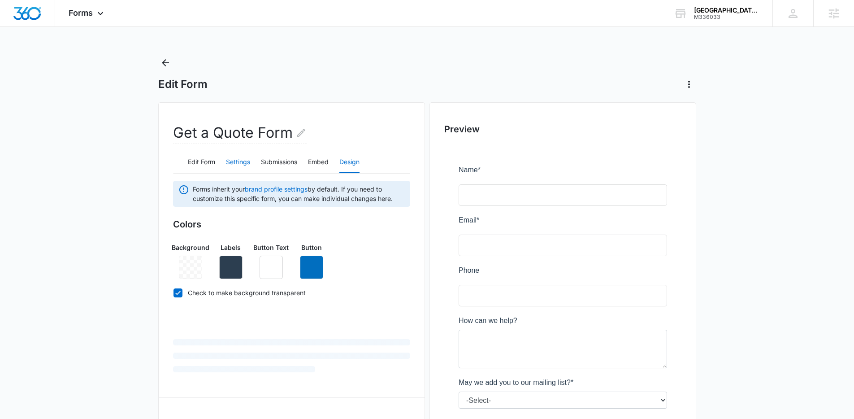
click at [227, 162] on button "Settings" at bounding box center [238, 163] width 24 height 22
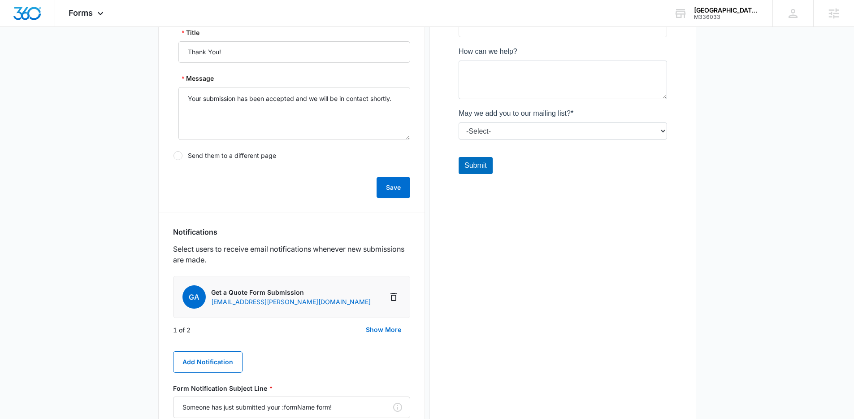
scroll to position [63, 0]
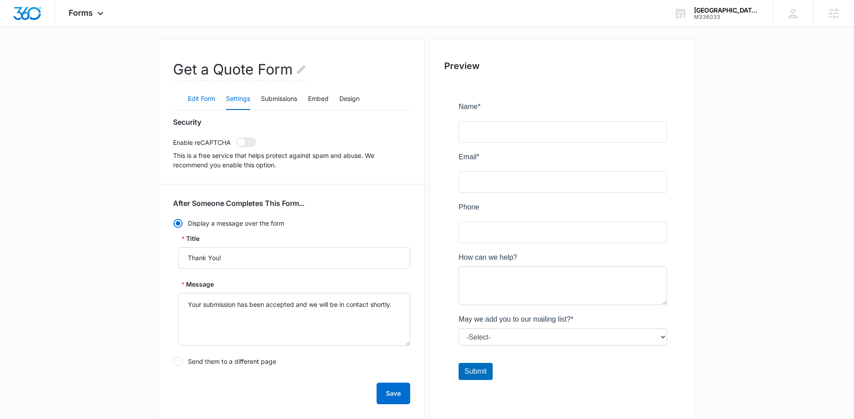
click at [203, 99] on button "Edit Form" at bounding box center [201, 99] width 27 height 22
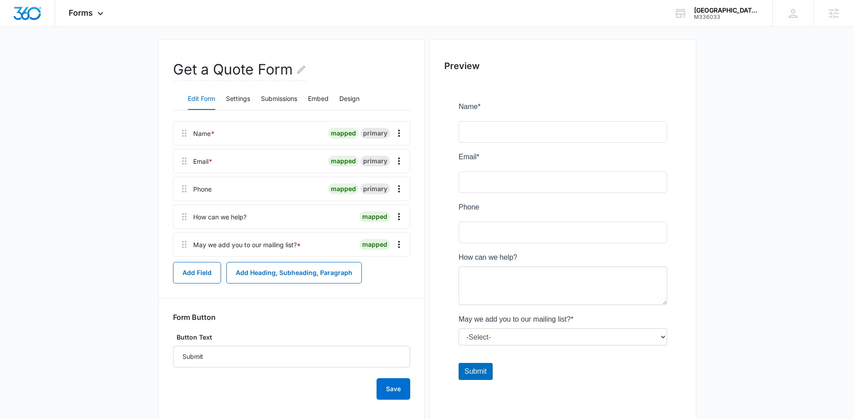
click at [797, 128] on main "Edit Form Get a Quote Form Edit Form Settings Submissions Embed Design Name * m…" at bounding box center [427, 216] width 854 height 448
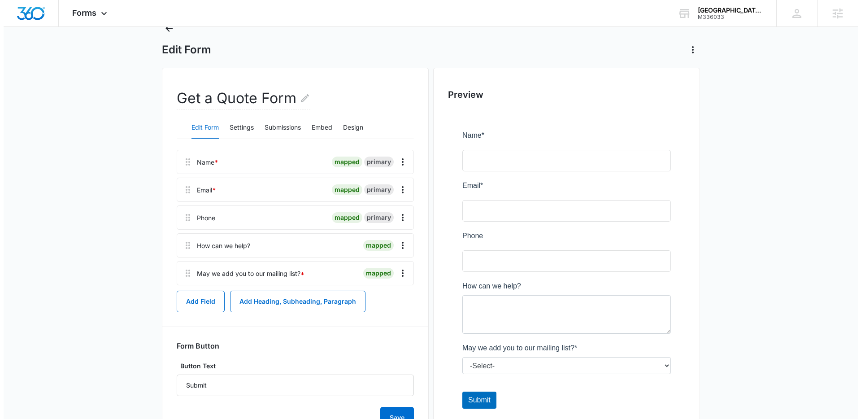
scroll to position [0, 0]
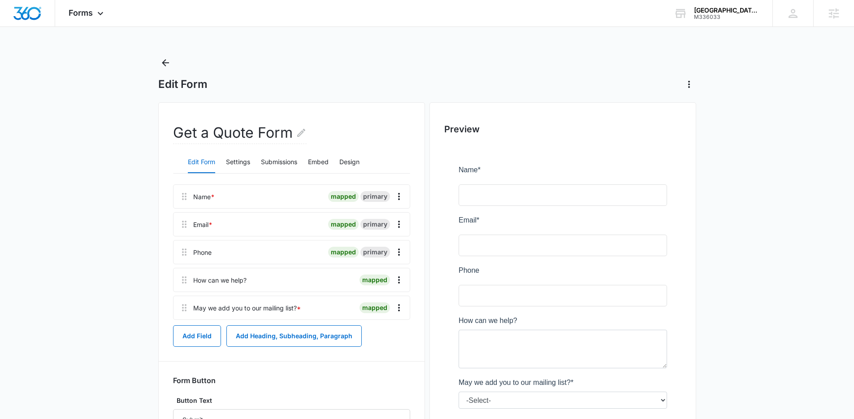
click at [405, 52] on div "Forms Apps Reputation Websites Forms CRM Email Social Content Ads Intelligence …" at bounding box center [427, 251] width 854 height 503
click at [31, 13] on img "Dashboard" at bounding box center [27, 13] width 29 height 13
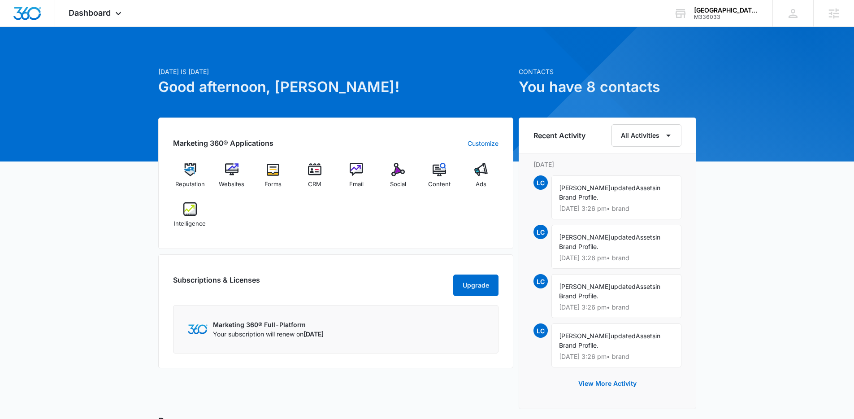
click at [746, 81] on div "Today is Wednesday, September 3rd Good afternoon, Lindsey! Contacts You have 8 …" at bounding box center [427, 309] width 854 height 542
click at [743, 81] on div "Today is Wednesday, September 3rd Good afternoon, Lindsey! Contacts You have 8 …" at bounding box center [427, 309] width 854 height 542
click at [801, 77] on div "Today is Wednesday, September 3rd Good afternoon, Lindsey! Contacts You have 8 …" at bounding box center [427, 309] width 854 height 542
click at [769, 98] on div "Today is Wednesday, September 3rd Good afternoon, Lindsey! Contacts You have 8 …" at bounding box center [427, 309] width 854 height 542
click at [315, 180] on span "CRM" at bounding box center [314, 184] width 13 height 9
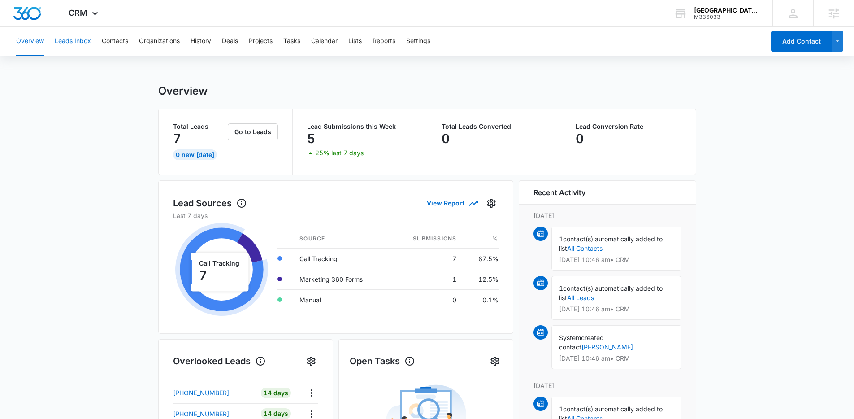
click at [81, 43] on button "Leads Inbox" at bounding box center [73, 41] width 36 height 29
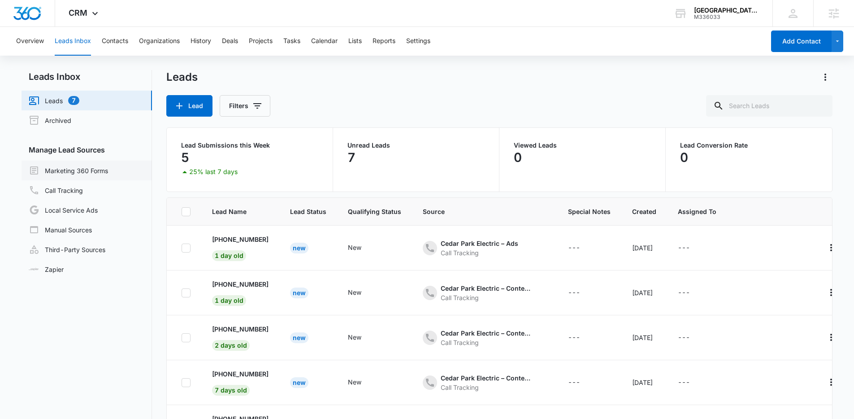
click at [86, 169] on link "Marketing 360 Forms" at bounding box center [68, 170] width 79 height 11
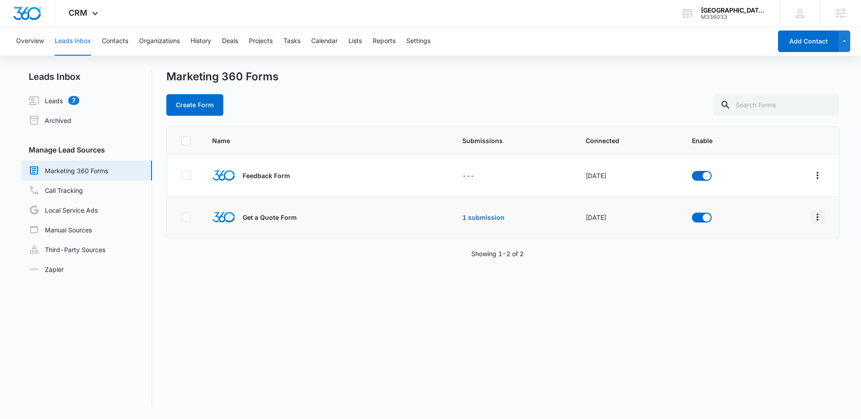
click at [812, 217] on icon "Overflow Menu" at bounding box center [817, 217] width 11 height 11
click at [782, 271] on div "Field Mapping" at bounding box center [770, 269] width 51 height 6
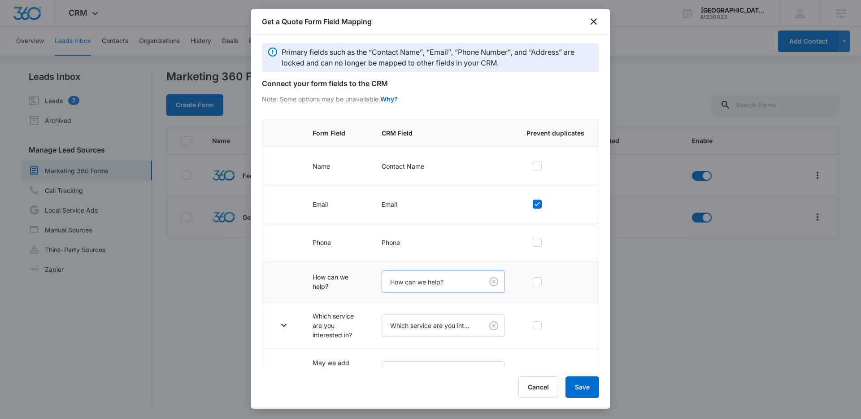
scroll to position [30, 0]
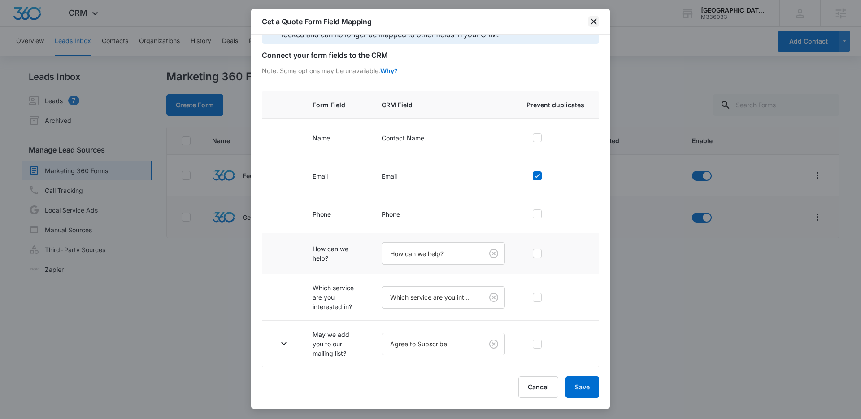
click at [593, 24] on icon "close" at bounding box center [593, 21] width 11 height 11
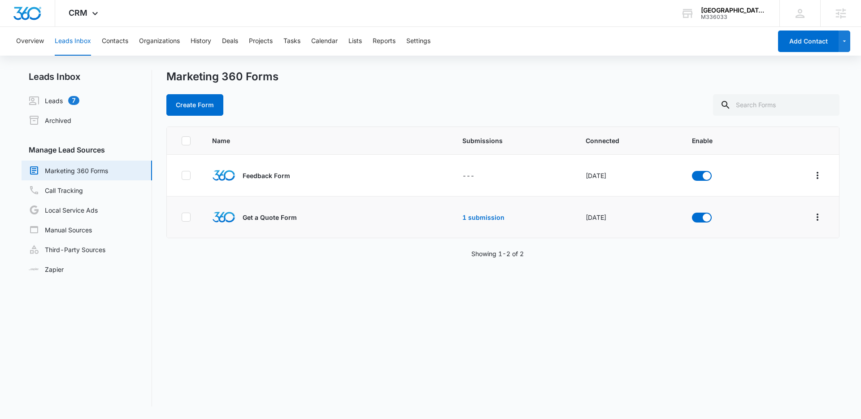
click at [638, 98] on div "Create Form" at bounding box center [502, 105] width 673 height 22
click at [812, 214] on icon "Overflow Menu" at bounding box center [817, 217] width 11 height 11
click at [784, 267] on div "Field Mapping" at bounding box center [770, 269] width 51 height 6
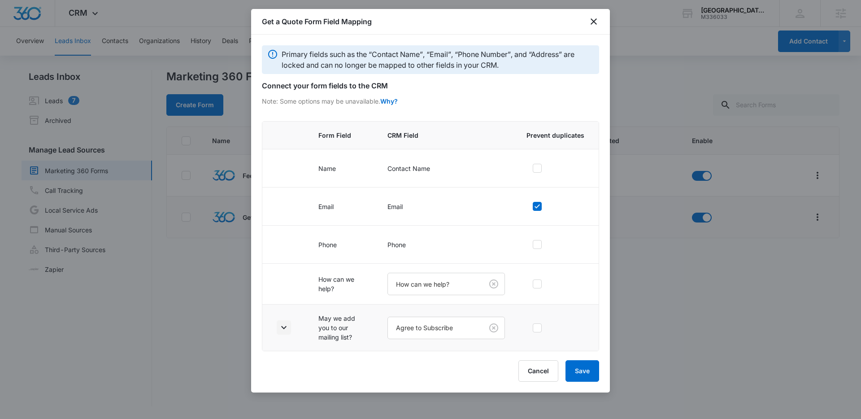
click at [284, 326] on icon "button" at bounding box center [283, 327] width 11 height 11
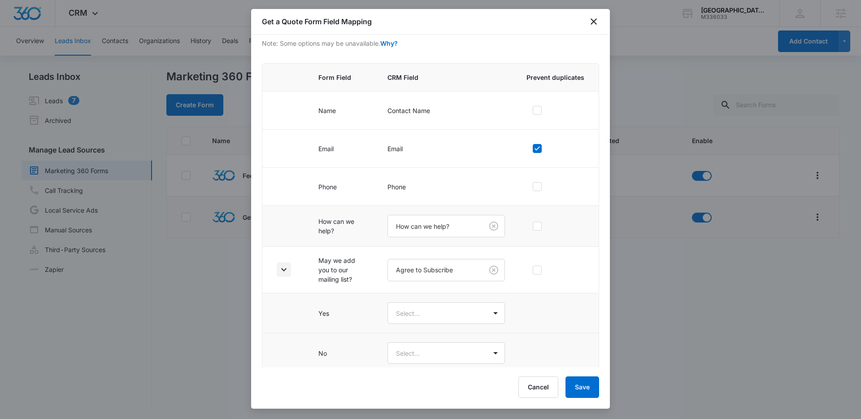
scroll to position [64, 0]
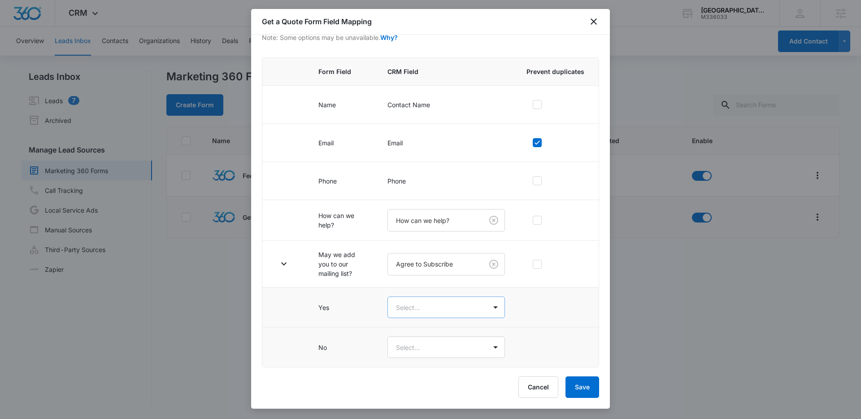
click at [455, 306] on body "CRM Apps Reputation Websites Forms CRM Email Social Content Ads Intelligence Fi…" at bounding box center [430, 209] width 861 height 419
click at [426, 342] on div "Yes" at bounding box center [442, 338] width 90 height 9
click at [428, 346] on body "CRM Apps Reputation Websites Forms CRM Email Social Content Ads Intelligence Fi…" at bounding box center [430, 209] width 861 height 419
click at [415, 393] on div "No" at bounding box center [442, 395] width 90 height 9
click at [581, 381] on button "Save" at bounding box center [582, 387] width 34 height 22
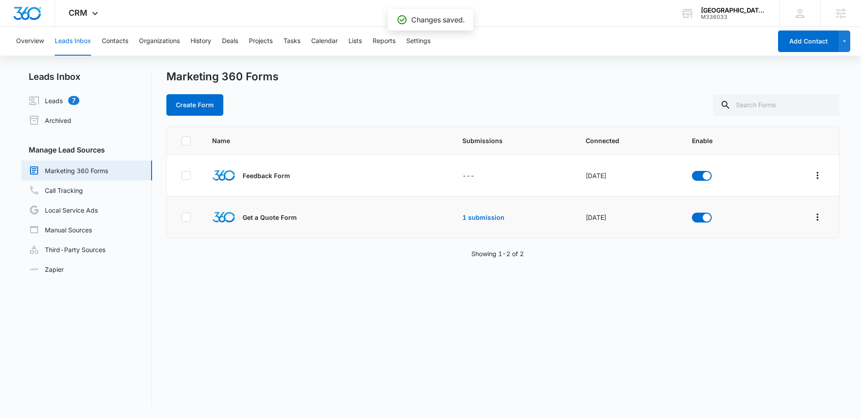
click at [597, 269] on div "Name Submissions Connected Enable Feedback Form --- Oct 12, 2022 Get a Quote Fo…" at bounding box center [502, 266] width 673 height 280
click at [488, 82] on div "Marketing 360 Forms" at bounding box center [502, 76] width 673 height 13
click at [360, 42] on button "Lists" at bounding box center [354, 41] width 13 height 29
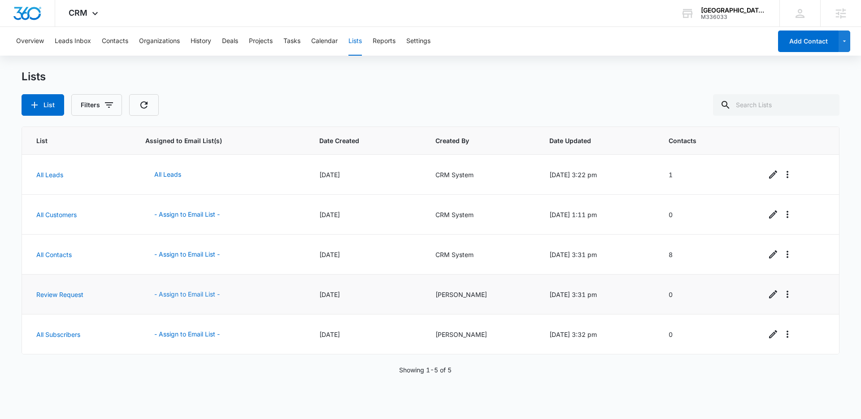
click at [191, 290] on button "- Assign to Email List -" at bounding box center [186, 294] width 83 height 22
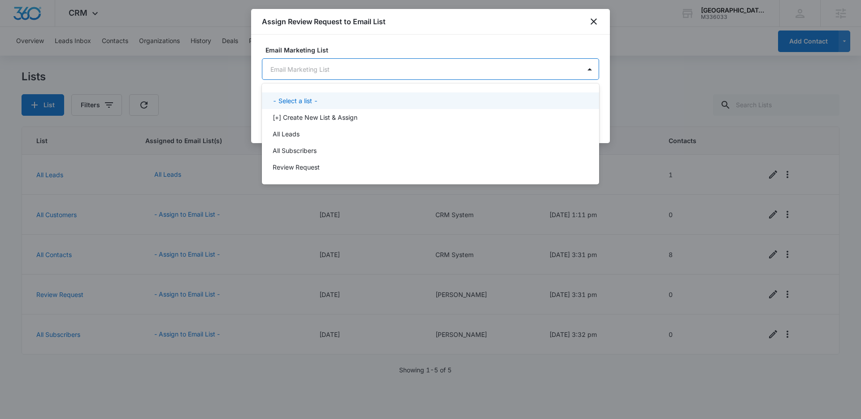
click at [429, 74] on body "CRM Apps Reputation Websites Forms CRM Email Social Content Ads Intelligence Fi…" at bounding box center [430, 209] width 861 height 419
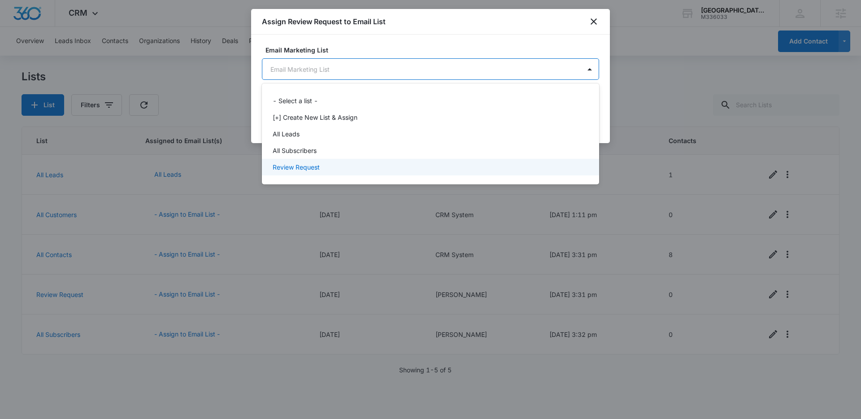
click at [334, 168] on div "Review Request" at bounding box center [430, 166] width 314 height 9
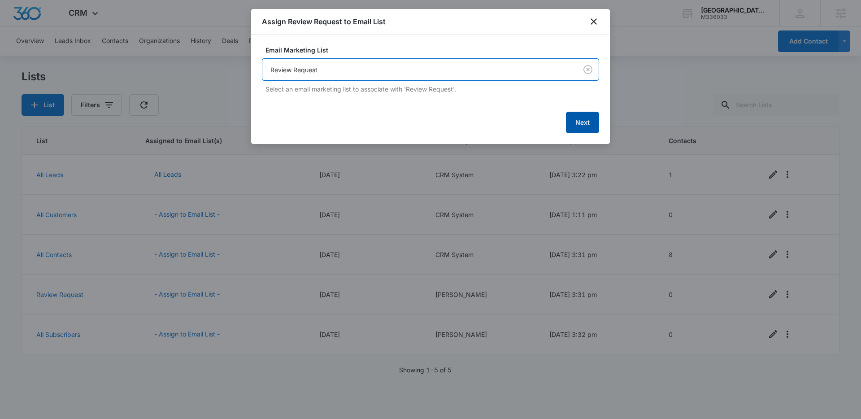
click at [585, 120] on button "Next" at bounding box center [582, 123] width 33 height 22
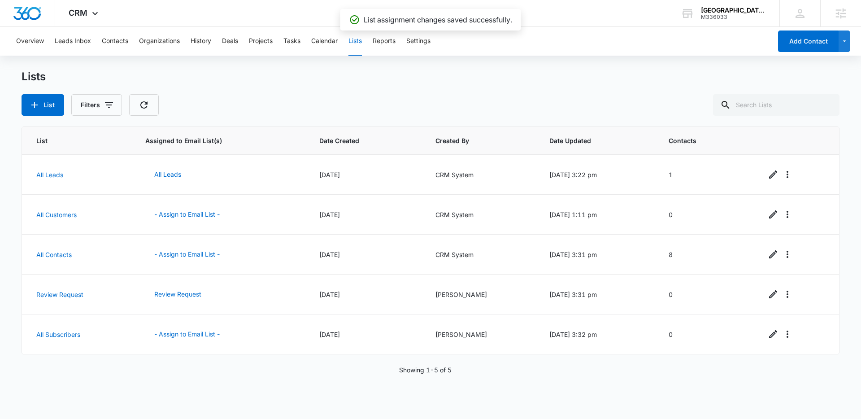
click at [663, 83] on div "Lists" at bounding box center [431, 76] width 818 height 13
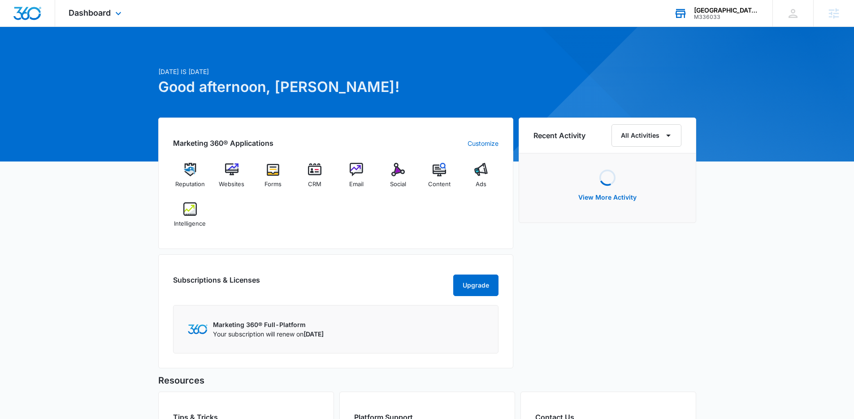
click at [724, 10] on div "Cedar Park Electric" at bounding box center [726, 10] width 65 height 7
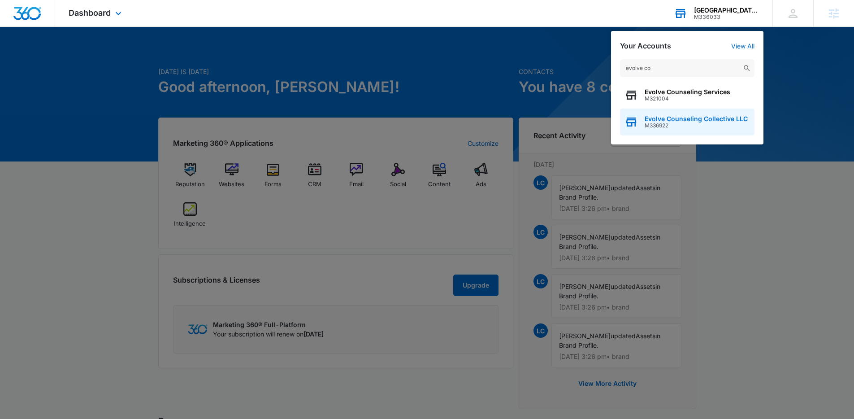
type input "evolve co"
click at [679, 122] on span "M336922" at bounding box center [696, 125] width 103 height 6
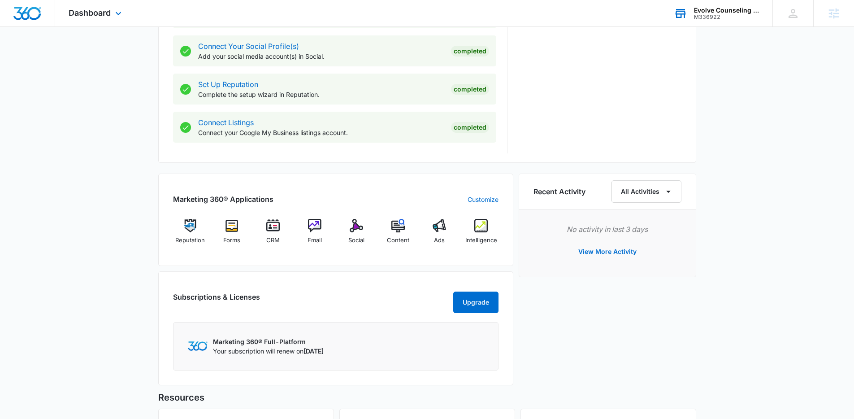
scroll to position [412, 0]
click at [761, 145] on div "Today is Wednesday, September 3rd Good afternoon, Lindsey! Contacts You have no…" at bounding box center [427, 91] width 854 height 929
click at [317, 230] on img at bounding box center [314, 224] width 13 height 13
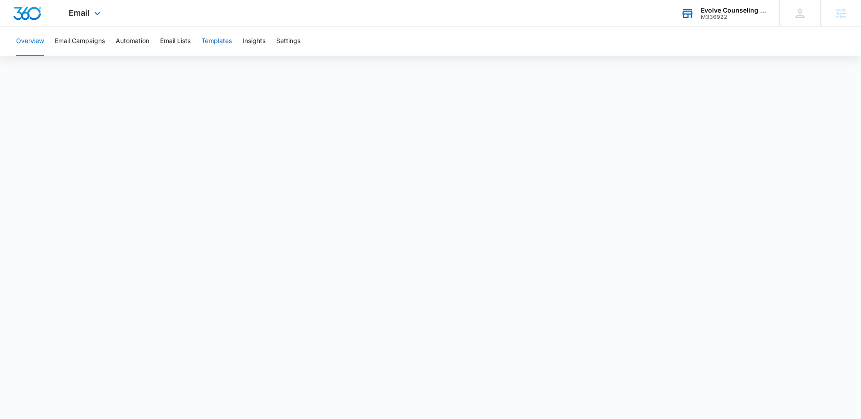
click at [220, 43] on button "Templates" at bounding box center [216, 41] width 30 height 29
click at [134, 42] on button "Automation" at bounding box center [133, 41] width 34 height 29
click at [81, 12] on span "Email" at bounding box center [79, 12] width 21 height 9
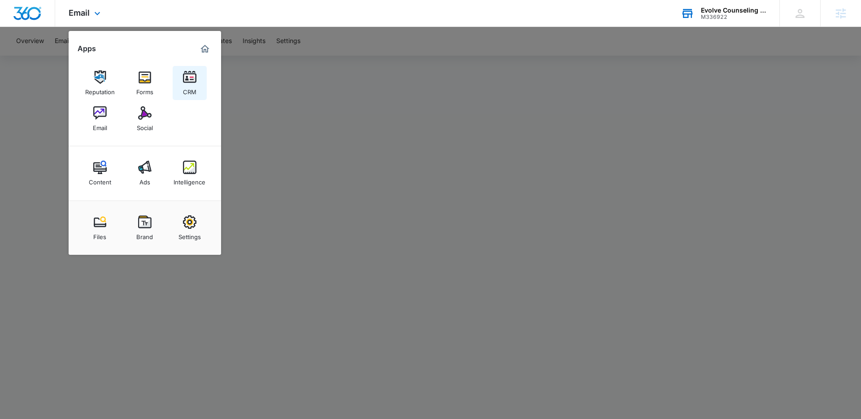
click at [188, 86] on div "CRM" at bounding box center [189, 90] width 13 height 12
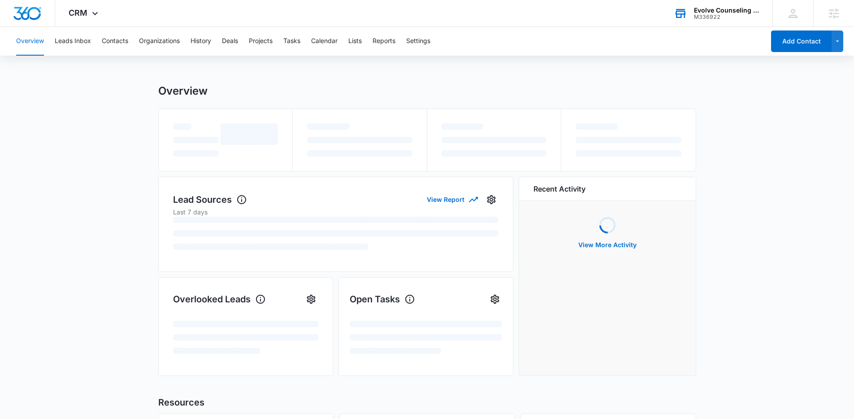
click at [365, 43] on div "Overview Leads Inbox Contacts Organizations History Deals Projects Tasks Calend…" at bounding box center [388, 41] width 754 height 29
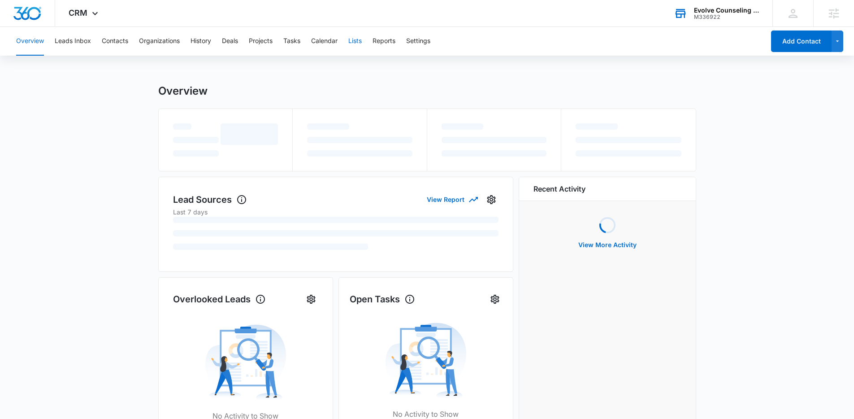
click at [358, 43] on button "Lists" at bounding box center [354, 41] width 13 height 29
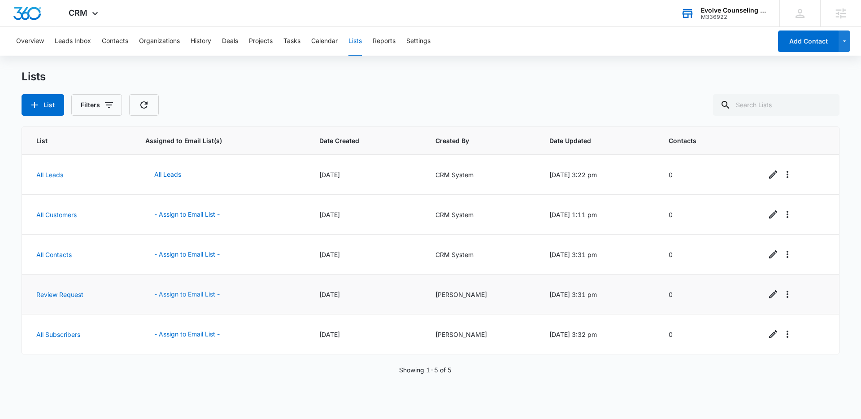
click at [183, 290] on button "- Assign to Email List -" at bounding box center [186, 294] width 83 height 22
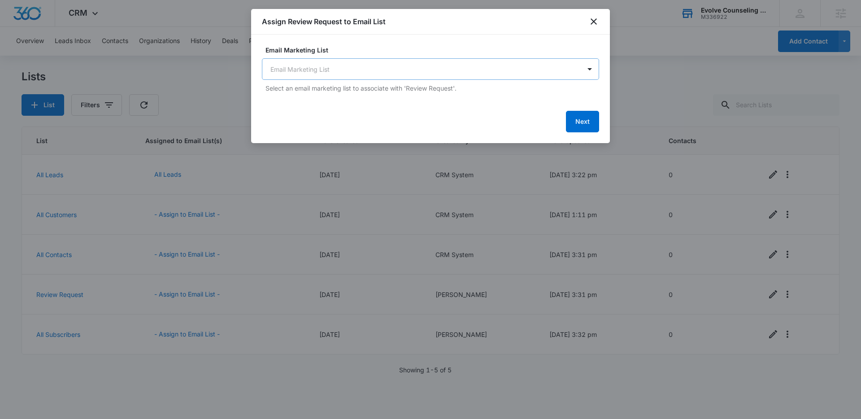
click at [471, 70] on body "CRM Apps Reputation Forms CRM Email Social Content Ads Intelligence Files Brand…" at bounding box center [430, 209] width 861 height 419
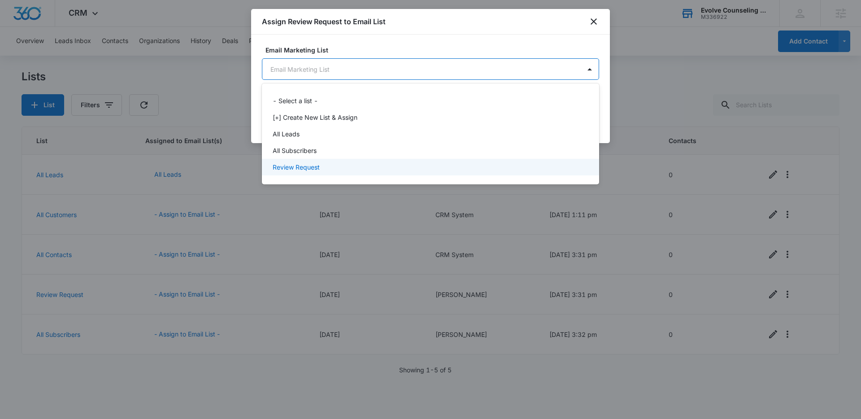
click at [309, 171] on p "Review Request" at bounding box center [296, 166] width 47 height 9
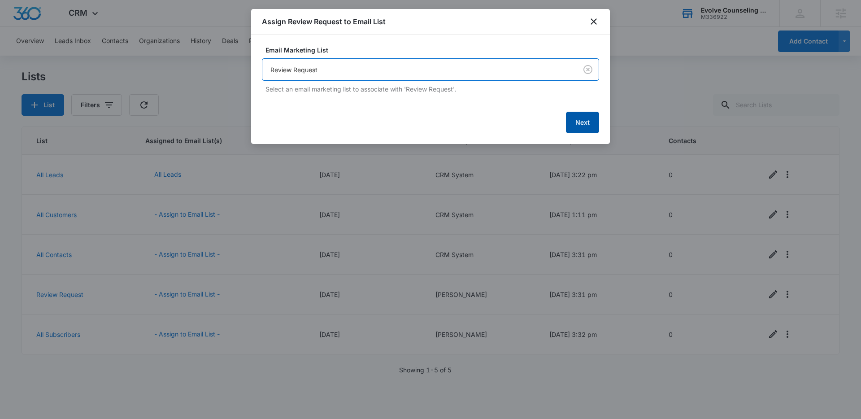
click at [585, 126] on button "Next" at bounding box center [582, 123] width 33 height 22
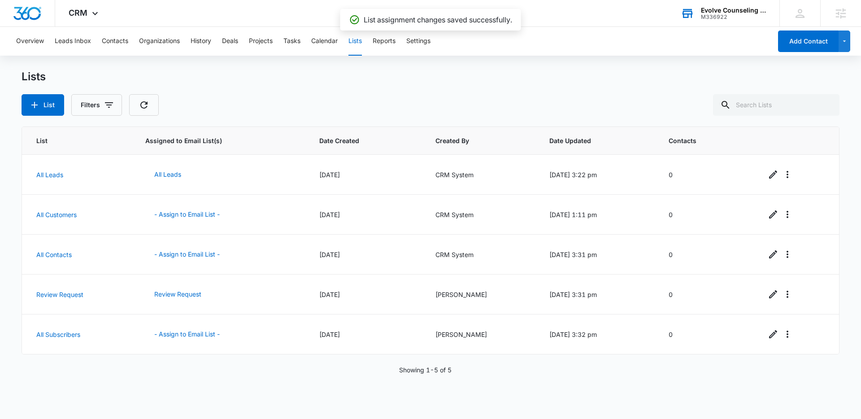
click at [559, 86] on div "Lists List Filters" at bounding box center [431, 93] width 818 height 46
click at [29, 5] on div at bounding box center [27, 13] width 55 height 26
click at [542, 76] on div "Lists" at bounding box center [431, 76] width 818 height 13
click at [13, 19] on img "Dashboard" at bounding box center [27, 13] width 29 height 13
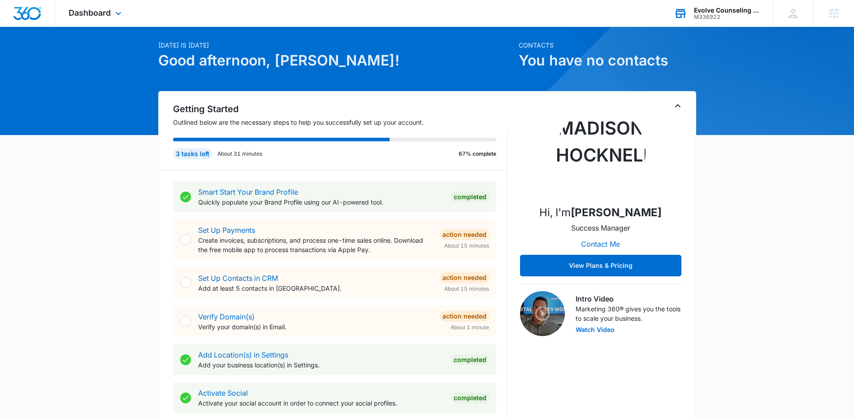
scroll to position [23, 0]
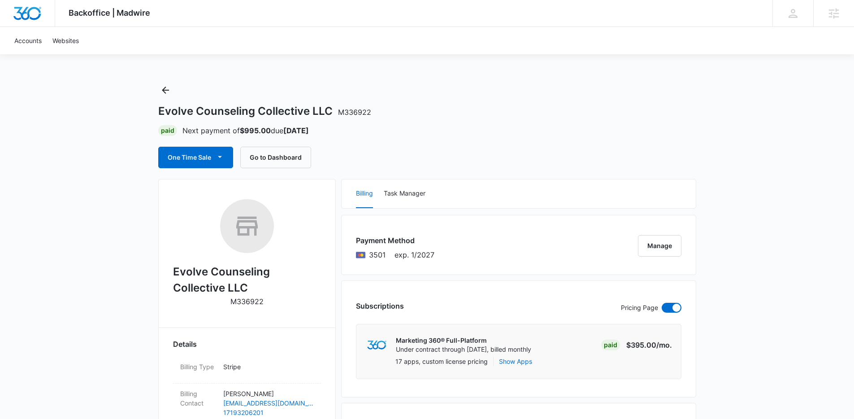
click at [471, 163] on div "One Time Sale Go to Dashboard" at bounding box center [427, 158] width 538 height 22
click at [418, 195] on button "Task Manager" at bounding box center [405, 193] width 42 height 29
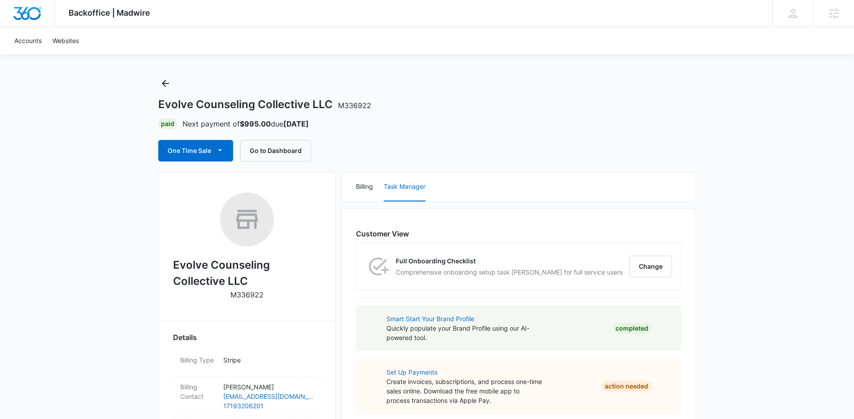
scroll to position [46, 0]
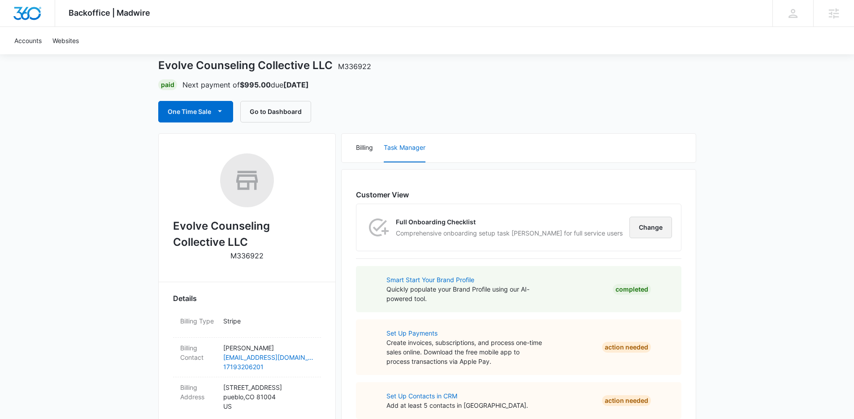
click at [655, 234] on button "Change" at bounding box center [650, 228] width 43 height 22
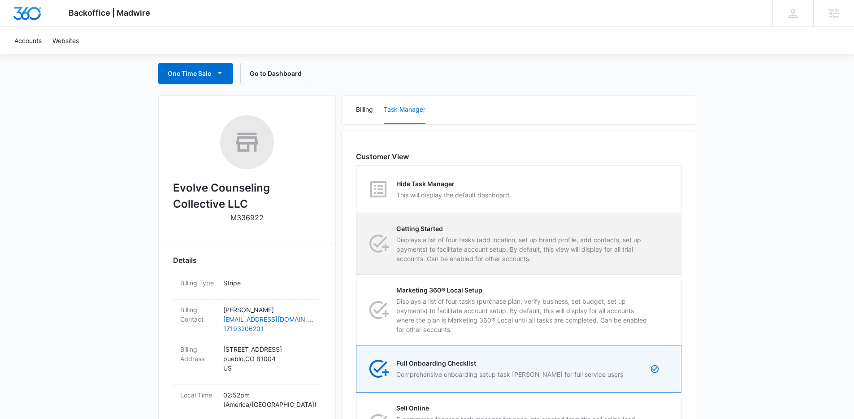
scroll to position [125, 0]
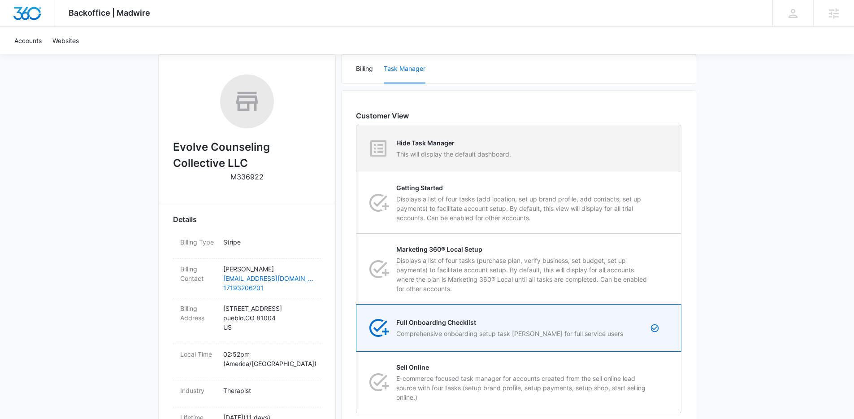
click at [541, 144] on div "Hide Task Manager This will display the default dashboard." at bounding box center [519, 148] width 324 height 47
click at [357, 148] on input "Hide Task Manager This will display the default dashboard." at bounding box center [356, 148] width 0 height 0
radio input "true"
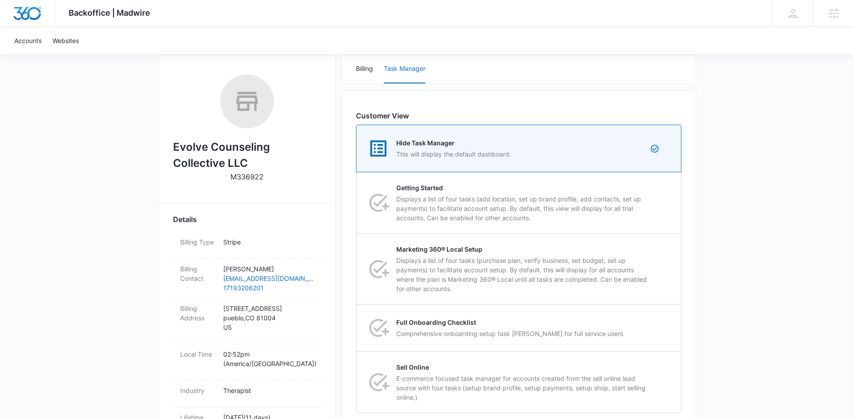
click at [751, 175] on div "Backoffice | Madwire Apps Settings Lindsey Collett [EMAIL_ADDRESS][PERSON_NAME]…" at bounding box center [427, 423] width 854 height 1096
click at [713, 180] on div "Backoffice | Madwire Apps Settings Lindsey Collett [EMAIL_ADDRESS][PERSON_NAME]…" at bounding box center [427, 423] width 854 height 1096
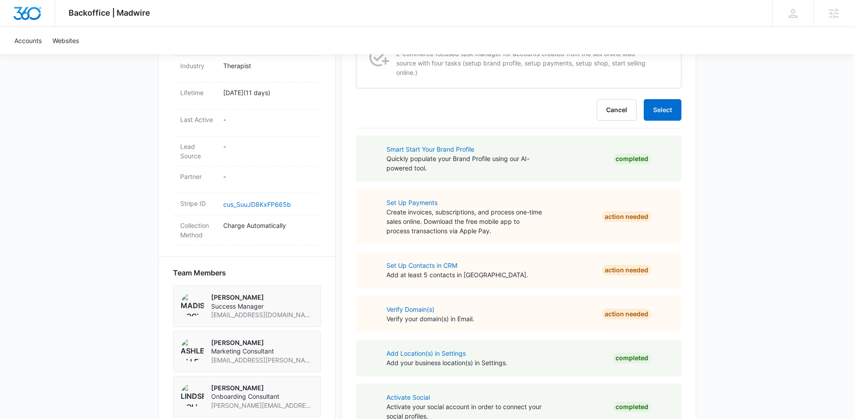
scroll to position [450, 0]
click at [661, 114] on button "Select" at bounding box center [663, 110] width 38 height 22
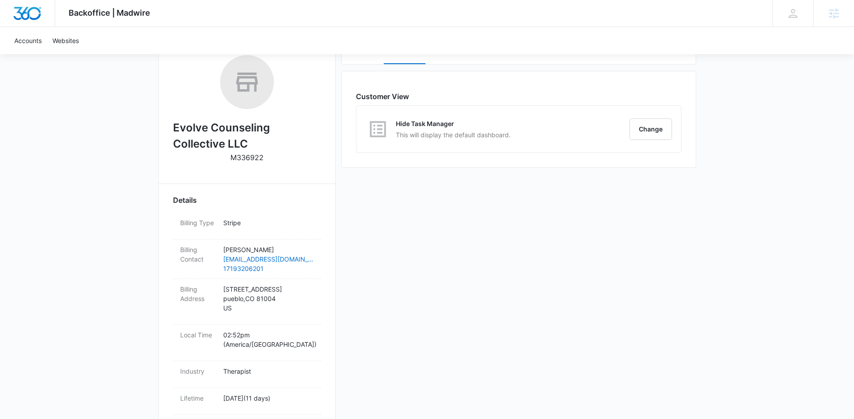
scroll to position [0, 0]
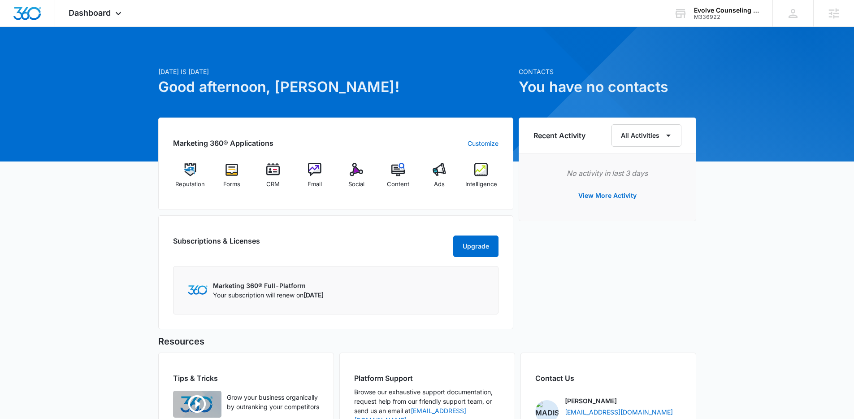
click at [752, 122] on div "[DATE] is [DATE] Good afternoon, [PERSON_NAME]! Contacts You have no contacts M…" at bounding box center [427, 269] width 854 height 462
click at [719, 11] on div "Evolve Counseling Collective LLC" at bounding box center [726, 10] width 65 height 7
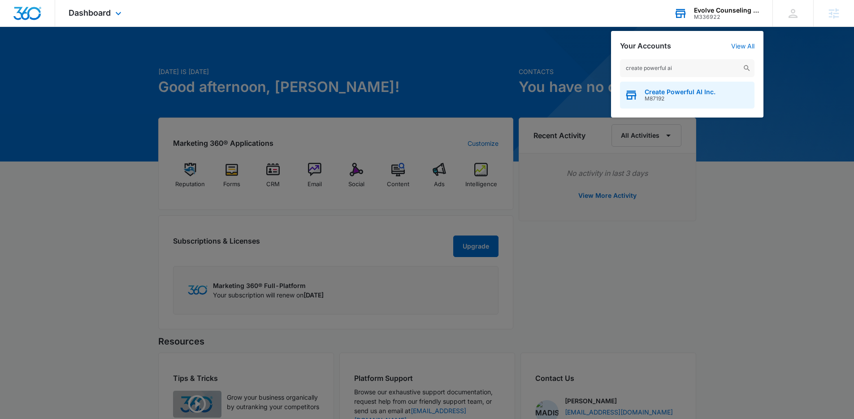
type input "create powerful ai"
click at [671, 99] on span "M87192" at bounding box center [680, 98] width 71 height 6
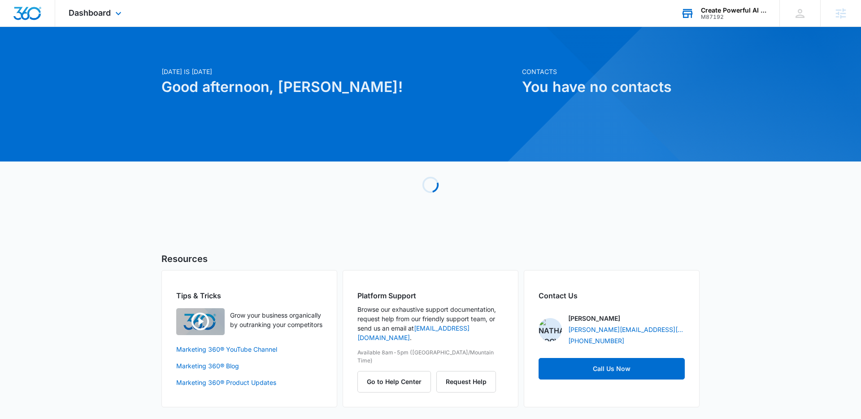
click at [90, 199] on div "[DATE] is [DATE] Good afternoon, [PERSON_NAME]! Contacts You have no contacts L…" at bounding box center [430, 228] width 861 height 380
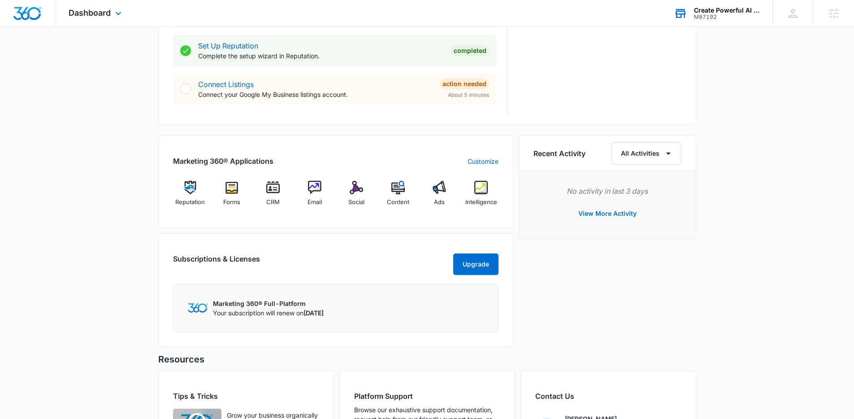
scroll to position [451, 0]
click at [314, 191] on img at bounding box center [314, 186] width 13 height 13
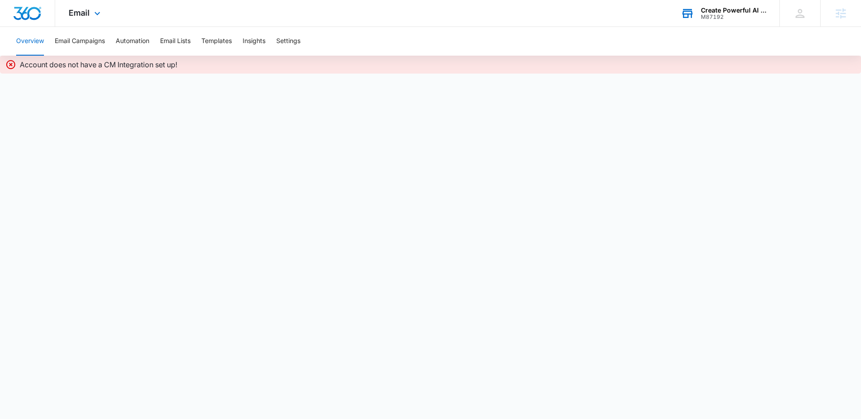
click at [524, 125] on body "Email Apps Reputation Forms CRM Email Social Content Ads Intelligence Files Bra…" at bounding box center [430, 209] width 861 height 419
click at [9, 9] on div at bounding box center [27, 13] width 55 height 26
click at [37, 12] on img "Dashboard" at bounding box center [27, 13] width 29 height 13
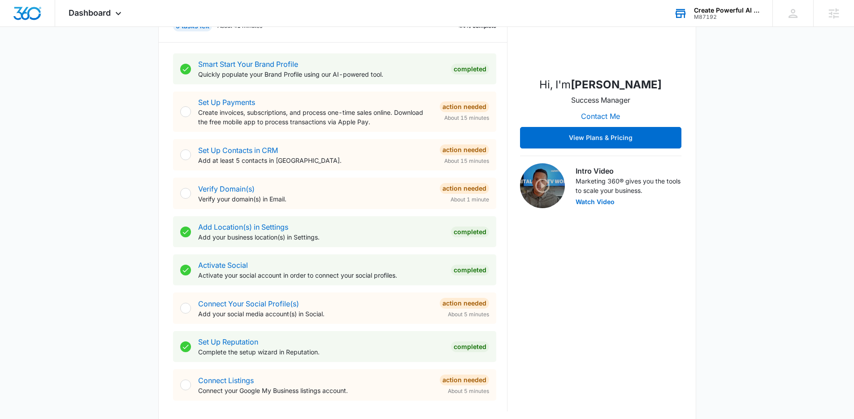
scroll to position [268, 0]
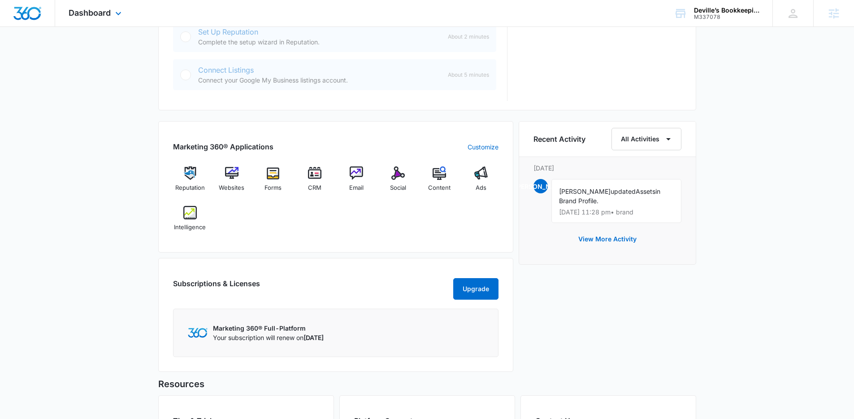
scroll to position [487, 0]
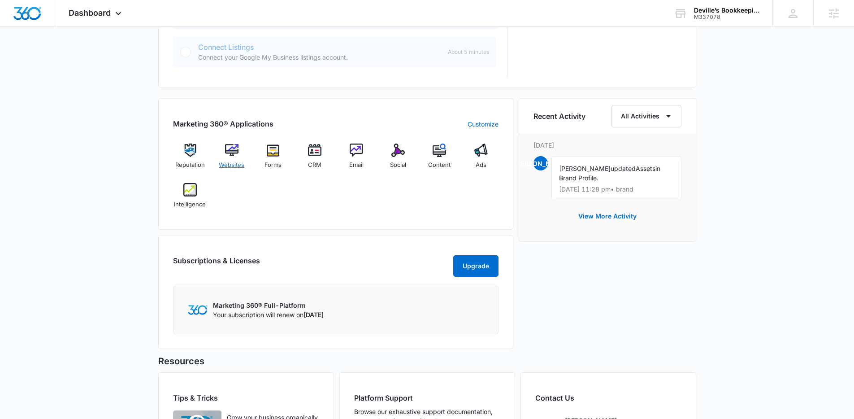
click at [235, 167] on span "Websites" at bounding box center [232, 164] width 26 height 9
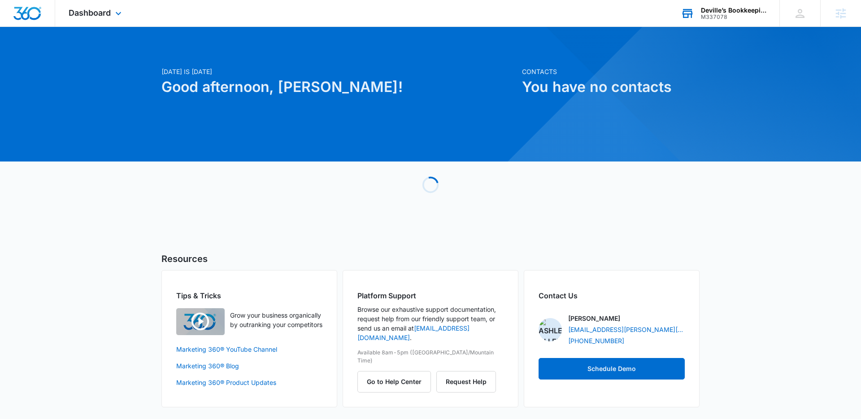
click at [739, 11] on div "Deville’s Bookkeeping" at bounding box center [733, 10] width 65 height 7
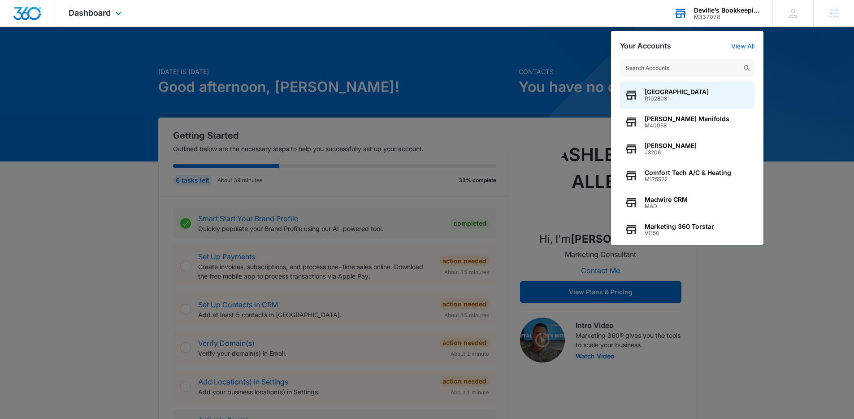
click at [651, 66] on input "text" at bounding box center [687, 68] width 134 height 18
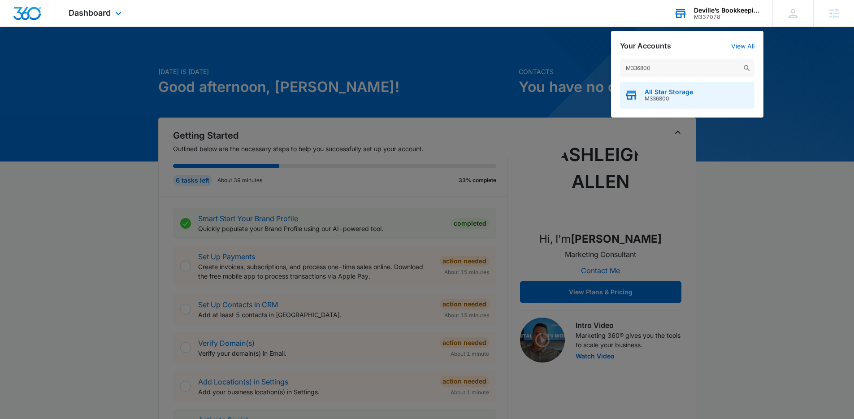
type input "M336800"
click at [660, 89] on span "All Star Storage" at bounding box center [669, 91] width 48 height 7
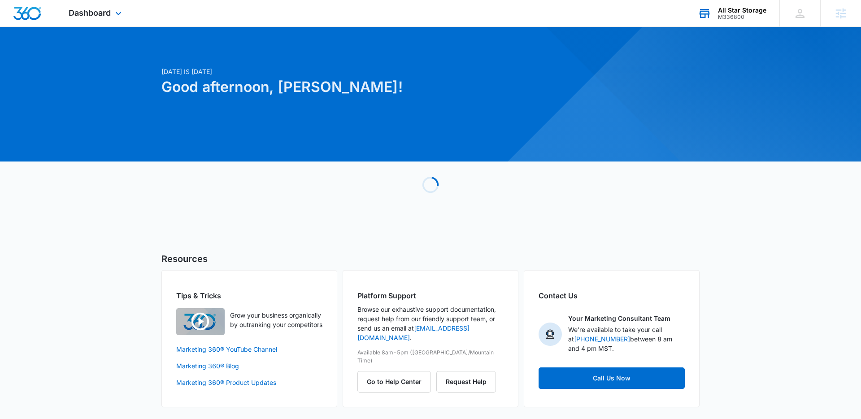
click at [748, 227] on div "Today is Wednesday, September 3rd Good afternoon, Lindsey! Loading Resources Ti…" at bounding box center [430, 228] width 861 height 380
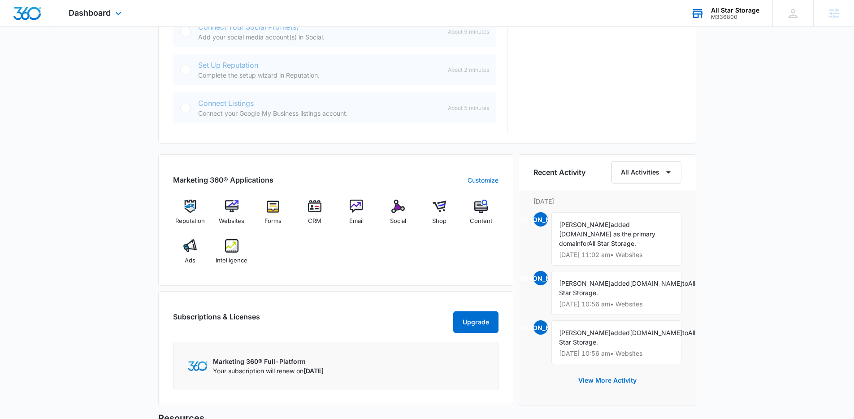
scroll to position [483, 0]
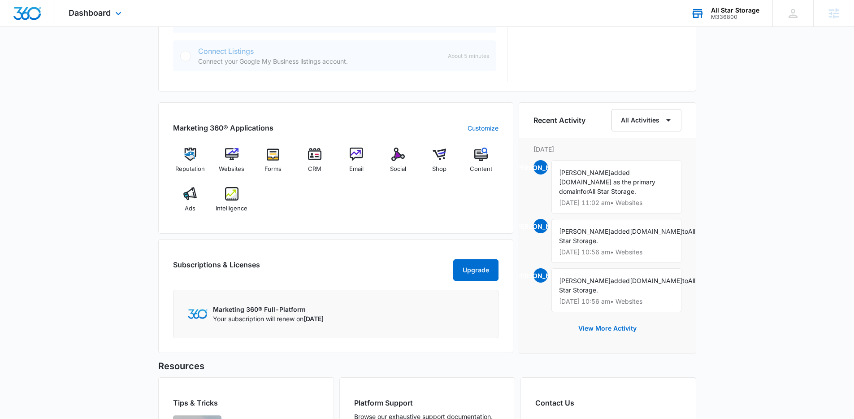
click at [356, 213] on div "Reputation Websites Forms CRM Email Social Shop Content Ads Intelligence" at bounding box center [335, 182] width 325 height 71
click at [351, 165] on span "Email" at bounding box center [356, 169] width 14 height 9
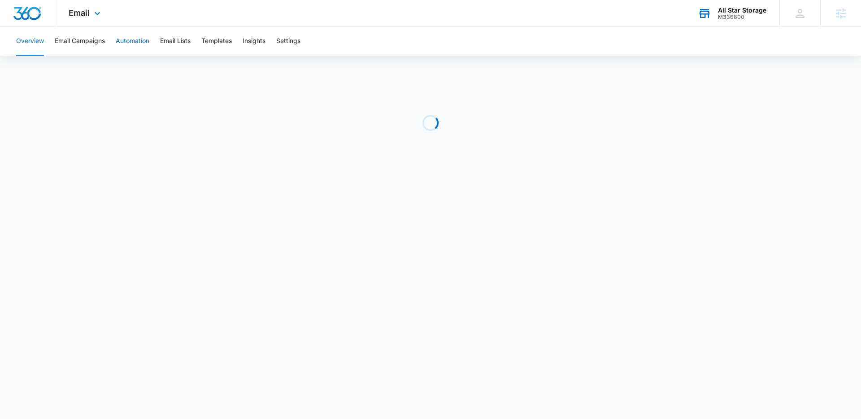
click at [129, 43] on button "Automation" at bounding box center [133, 41] width 34 height 29
click at [88, 8] on span "Email" at bounding box center [79, 12] width 21 height 9
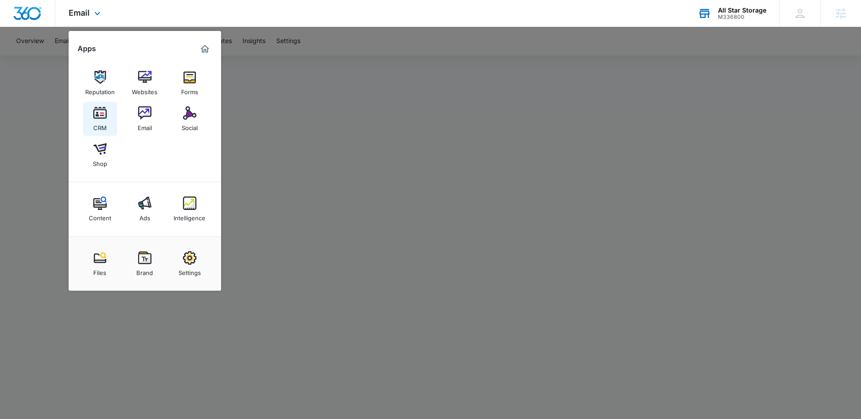
click at [99, 116] on img at bounding box center [99, 112] width 13 height 13
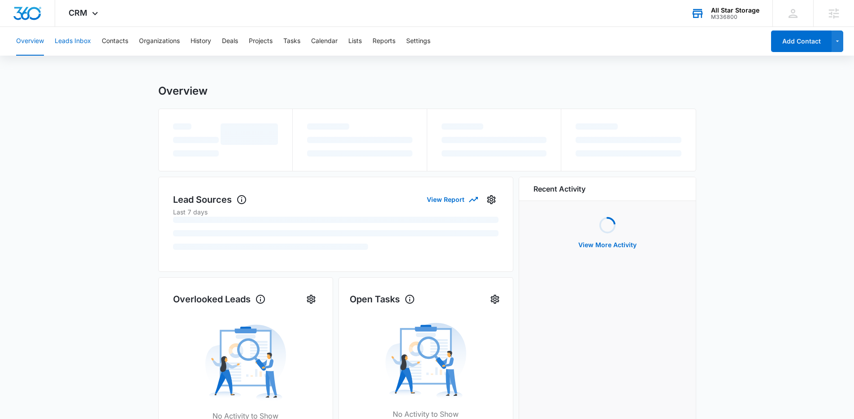
click at [71, 36] on button "Leads Inbox" at bounding box center [73, 41] width 36 height 29
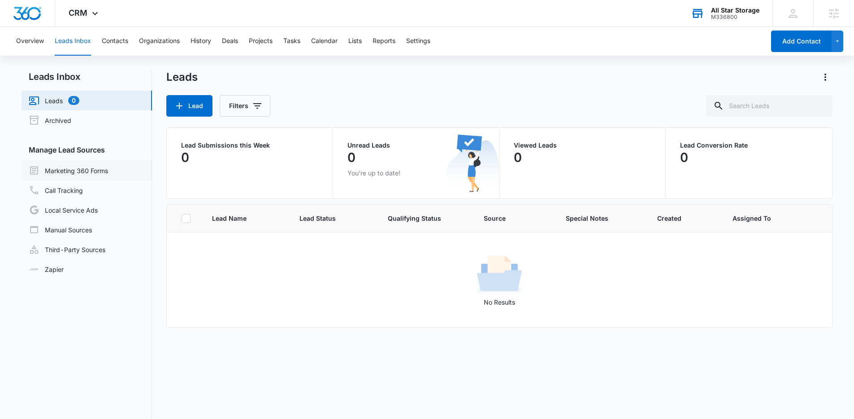
click at [93, 173] on link "Marketing 360 Forms" at bounding box center [68, 170] width 79 height 11
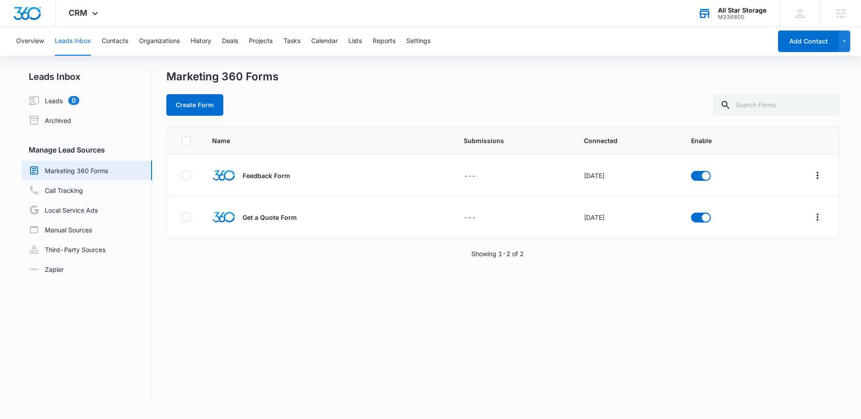
click at [818, 273] on div "Name Submissions Connected Enable Feedback Form --- Oct 12, 2022 Get a Quote Fo…" at bounding box center [502, 266] width 673 height 280
click at [813, 219] on icon "Overflow Menu" at bounding box center [817, 217] width 11 height 11
click at [788, 268] on div "Field Mapping" at bounding box center [770, 269] width 51 height 6
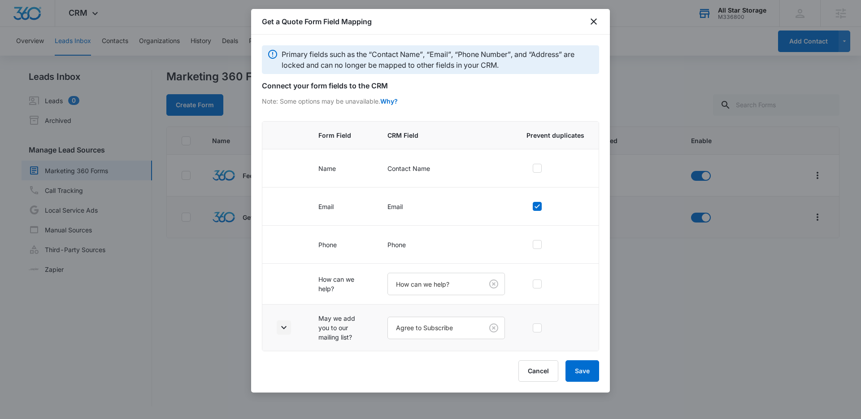
click at [288, 330] on icon "button" at bounding box center [283, 327] width 11 height 11
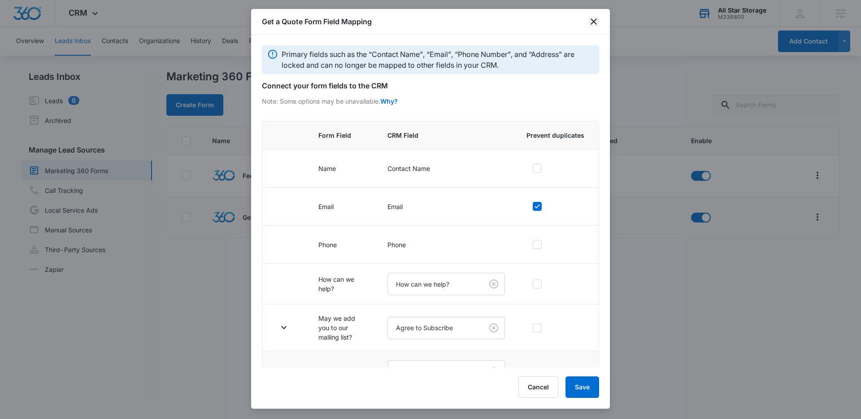
click at [595, 23] on icon "close" at bounding box center [593, 21] width 6 height 6
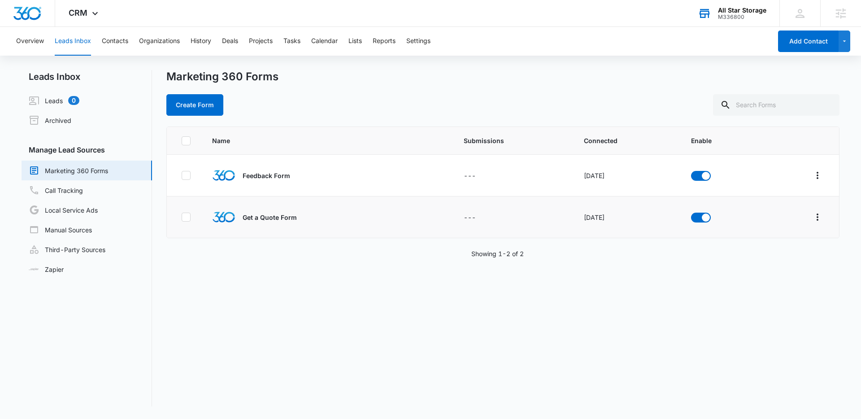
click at [578, 97] on div "Create Form" at bounding box center [502, 105] width 673 height 22
click at [601, 77] on div "Marketing 360 Forms" at bounding box center [502, 76] width 673 height 13
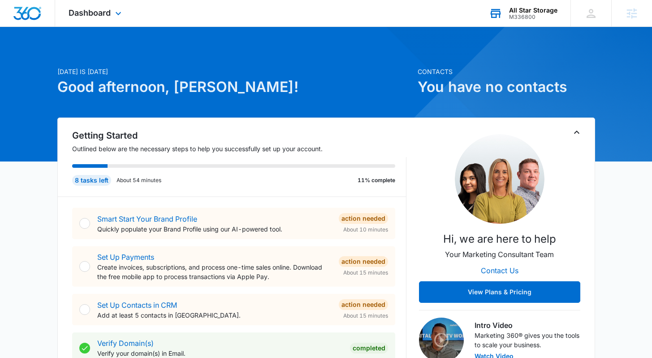
click at [533, 15] on div "M336800" at bounding box center [533, 17] width 48 height 6
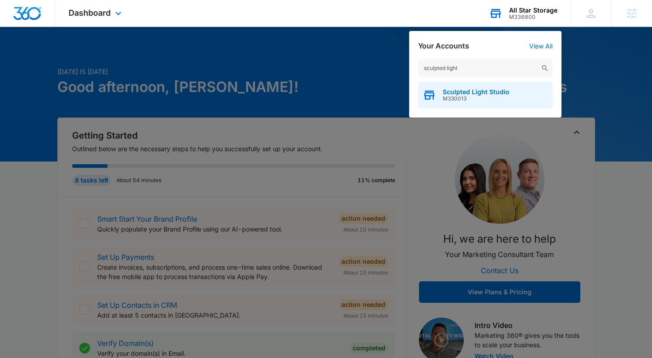
type input "sculpted light"
click at [510, 91] on div "Sculpted Light Studio M330013" at bounding box center [485, 95] width 134 height 27
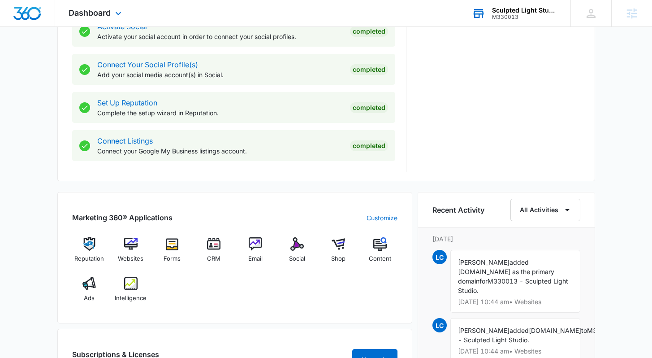
scroll to position [393, 0]
click at [342, 247] on img at bounding box center [338, 243] width 13 height 13
